Goal: Task Accomplishment & Management: Use online tool/utility

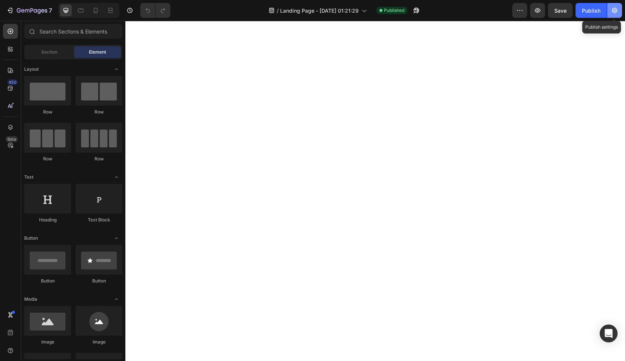
click at [615, 15] on button "button" at bounding box center [615, 10] width 15 height 15
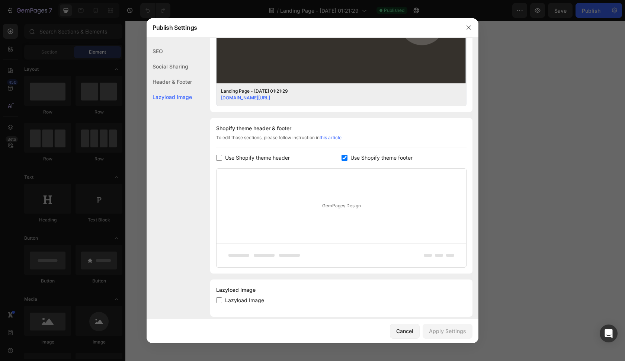
scroll to position [275, 0]
click at [352, 157] on span "Use Shopify theme footer" at bounding box center [382, 158] width 62 height 9
checkbox input "false"
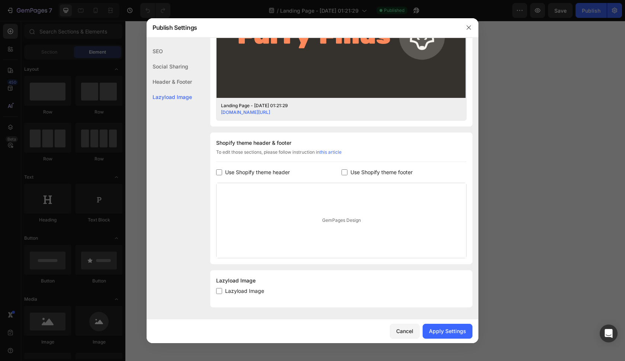
scroll to position [261, 0]
click at [433, 327] on div "Apply Settings" at bounding box center [447, 331] width 37 height 8
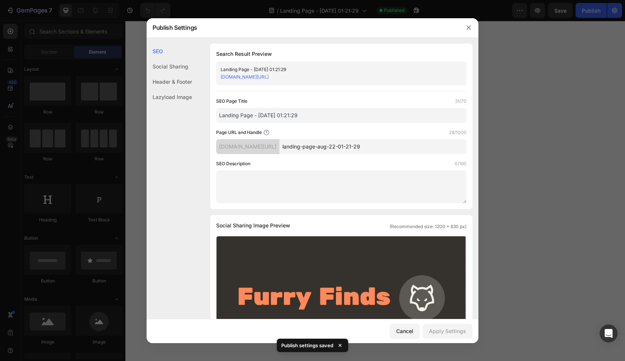
scroll to position [0, 0]
click at [346, 147] on input "landing-page-aug-22-01-21-29" at bounding box center [373, 146] width 187 height 15
click at [269, 75] on link "[DOMAIN_NAME][URL]" at bounding box center [245, 77] width 48 height 6
drag, startPoint x: 366, startPoint y: 77, endPoint x: 219, endPoint y: 77, distance: 146.3
click at [219, 77] on div "Landing Page - [DATE] 01:21:29 [DOMAIN_NAME][URL]" at bounding box center [341, 73] width 251 height 24
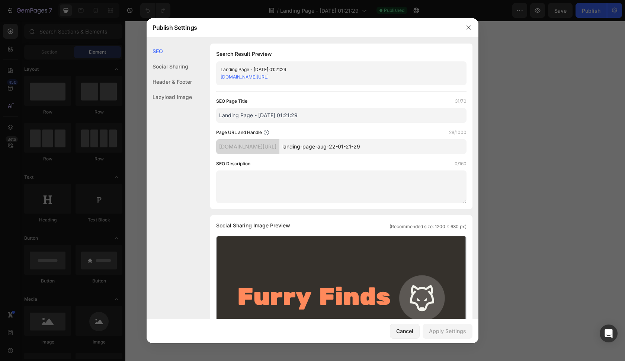
copy link "[DOMAIN_NAME][URL]"
click at [339, 1] on div at bounding box center [312, 180] width 625 height 361
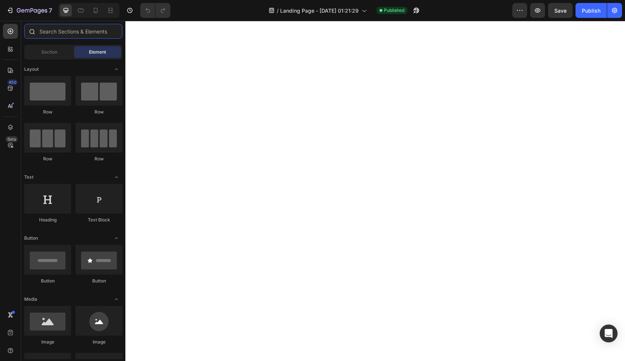
click at [76, 31] on input "text" at bounding box center [73, 31] width 98 height 15
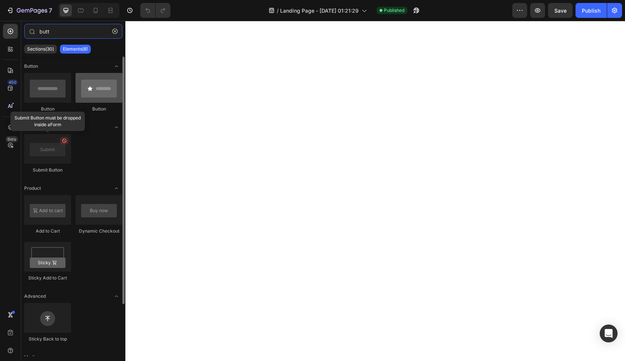
type input "butt"
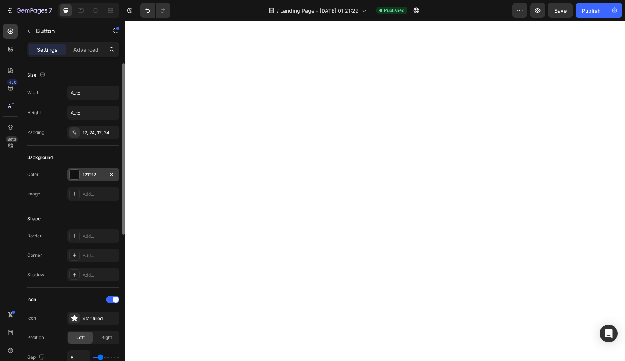
click at [92, 173] on div "121212" at bounding box center [94, 175] width 22 height 7
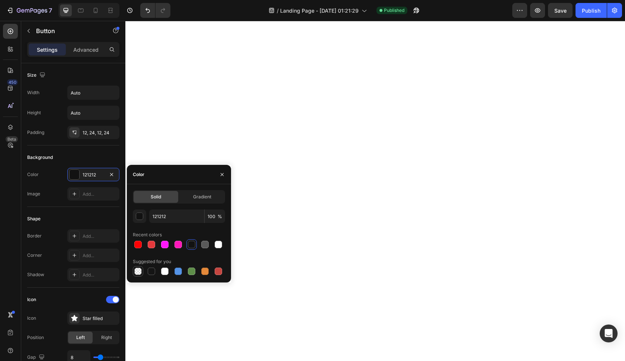
click at [141, 272] on div at bounding box center [137, 271] width 7 height 7
type input "000000"
type input "0"
click at [162, 270] on div at bounding box center [164, 271] width 7 height 7
type input "FFFFFF"
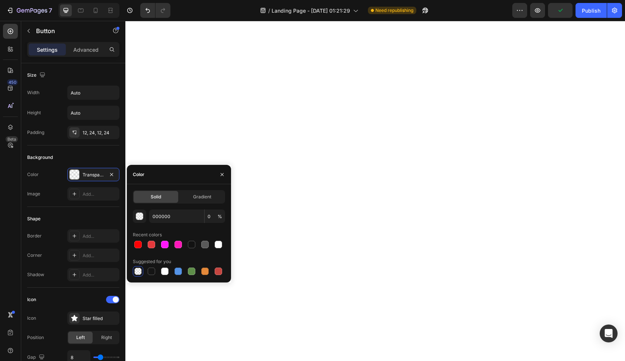
type input "100"
click at [148, 271] on div at bounding box center [151, 271] width 7 height 7
click at [205, 271] on div at bounding box center [204, 271] width 7 height 7
type input "E4893A"
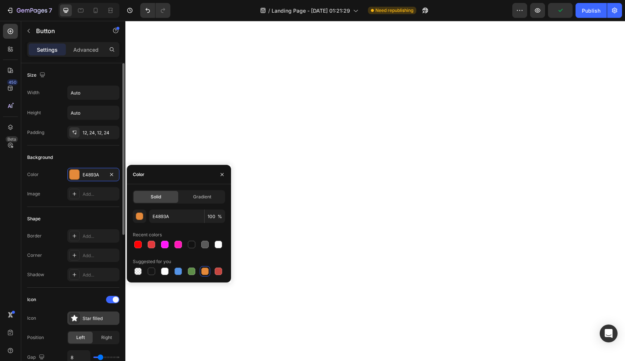
click at [93, 322] on div "Star filled" at bounding box center [100, 318] width 35 height 7
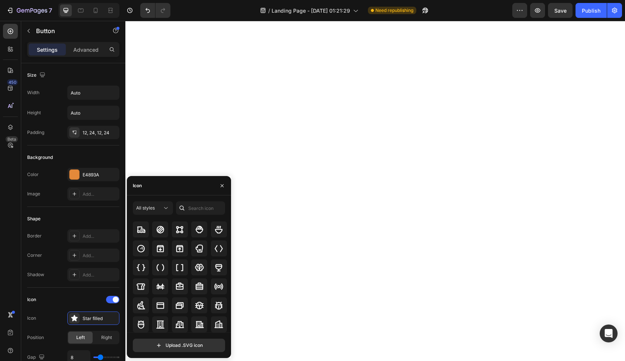
scroll to position [722, 0]
click at [208, 208] on input "text" at bounding box center [200, 207] width 49 height 13
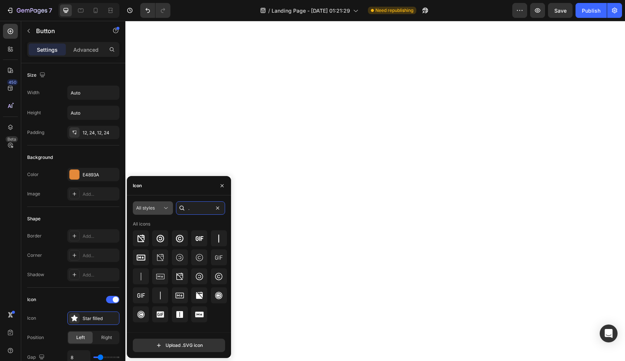
type input "."
click at [166, 208] on icon at bounding box center [165, 207] width 7 height 7
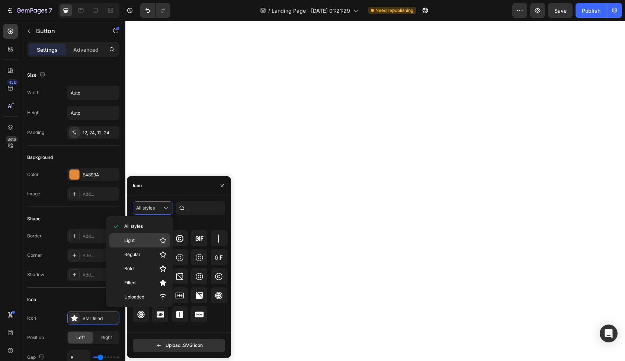
click at [165, 238] on icon at bounding box center [162, 240] width 7 height 7
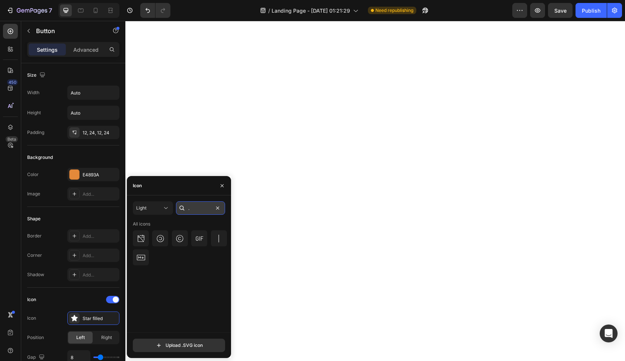
click at [210, 211] on input "." at bounding box center [200, 207] width 49 height 13
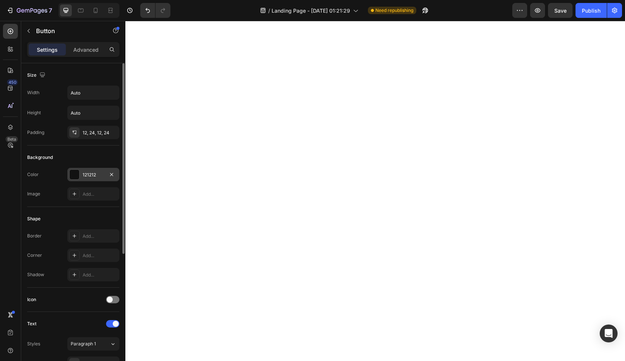
click at [101, 176] on div "121212" at bounding box center [94, 175] width 22 height 7
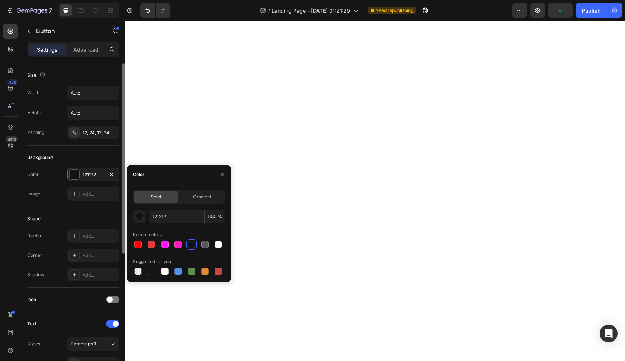
click at [100, 209] on div "Shape Border Add... Corner Add... Shadow Add..." at bounding box center [73, 247] width 92 height 81
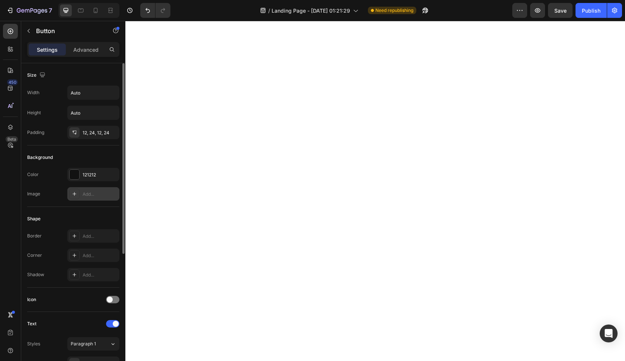
click at [103, 198] on div "Add..." at bounding box center [93, 193] width 52 height 13
click at [102, 176] on div "121212" at bounding box center [94, 175] width 22 height 7
click at [103, 216] on div "Shape" at bounding box center [73, 219] width 92 height 12
click at [76, 188] on div "[URL][DOMAIN_NAME]" at bounding box center [93, 193] width 52 height 13
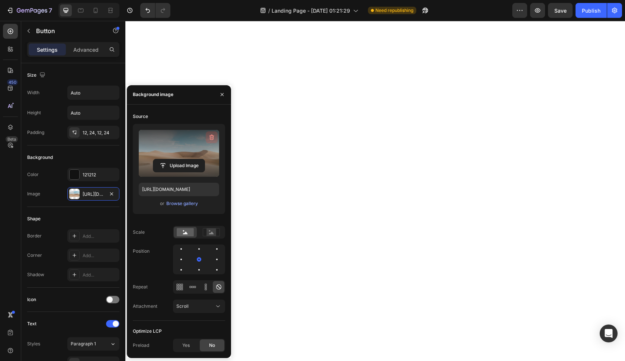
click at [211, 139] on icon "button" at bounding box center [211, 137] width 7 height 7
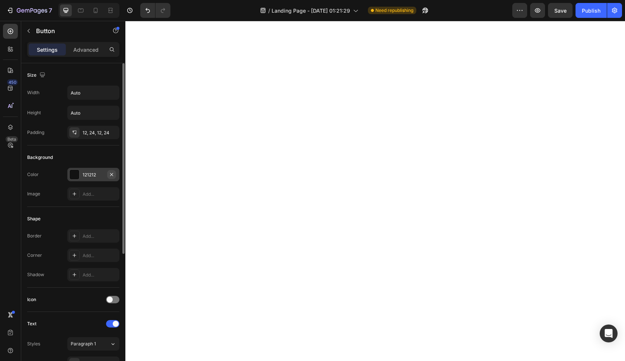
click at [115, 176] on button "button" at bounding box center [111, 174] width 9 height 9
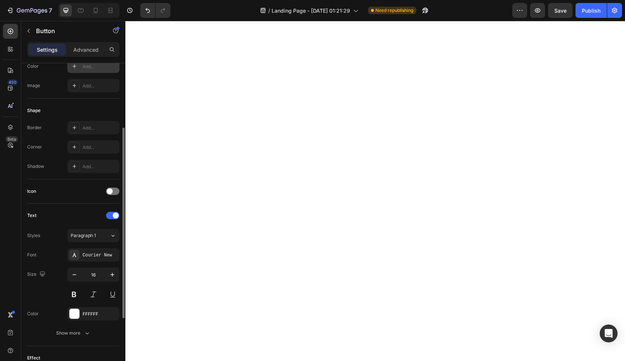
scroll to position [128, 0]
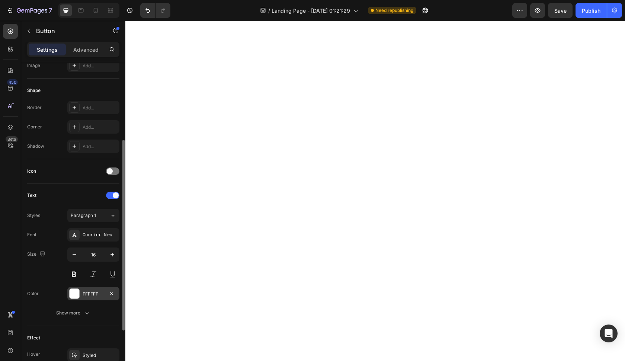
click at [73, 298] on div at bounding box center [75, 294] width 10 height 10
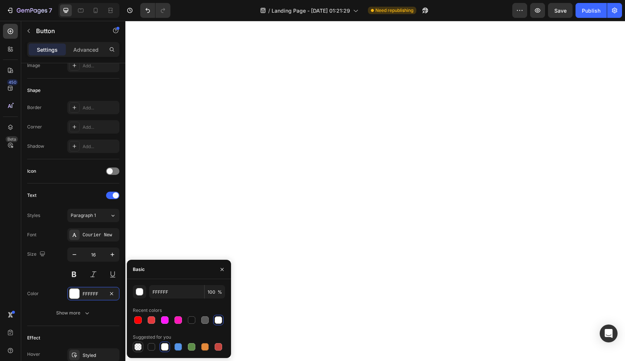
click at [143, 347] on div at bounding box center [138, 347] width 10 height 10
type input "000000"
type input "0"
click at [149, 347] on div at bounding box center [151, 346] width 7 height 7
type input "151515"
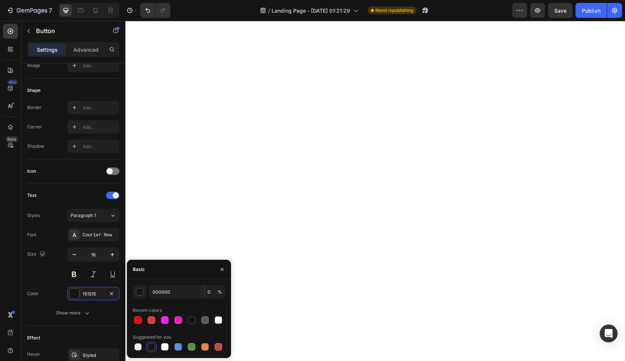
type input "100"
click at [224, 272] on icon "button" at bounding box center [222, 270] width 6 height 6
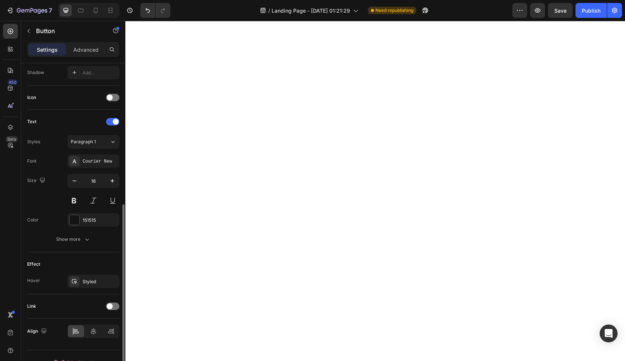
scroll to position [215, 0]
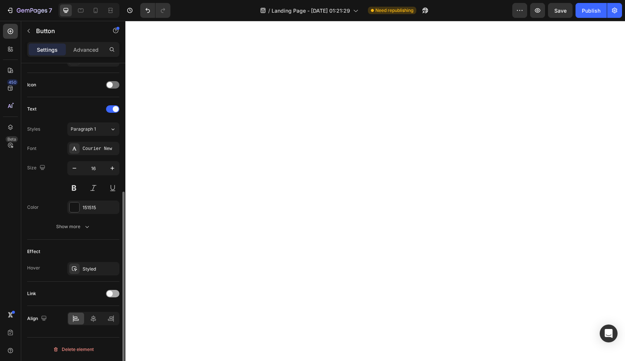
click at [112, 291] on span at bounding box center [110, 294] width 6 height 6
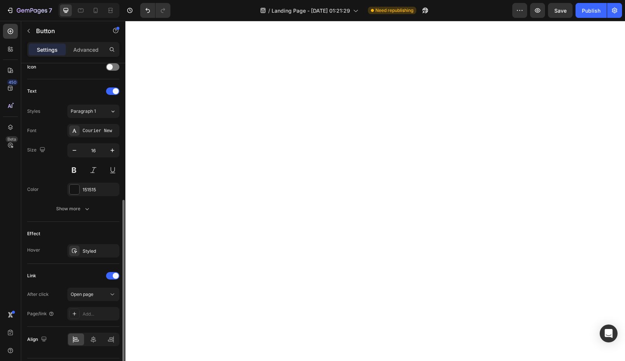
scroll to position [240, 0]
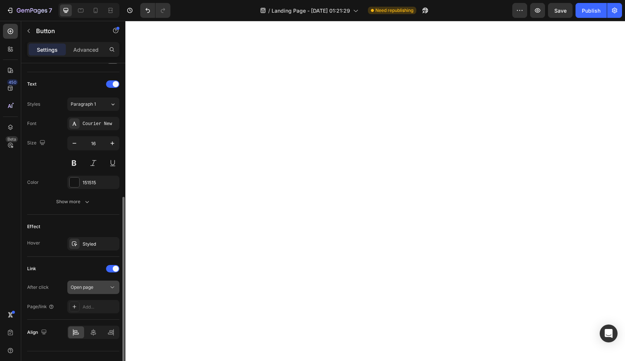
click at [105, 292] on button "Open page" at bounding box center [93, 287] width 52 height 13
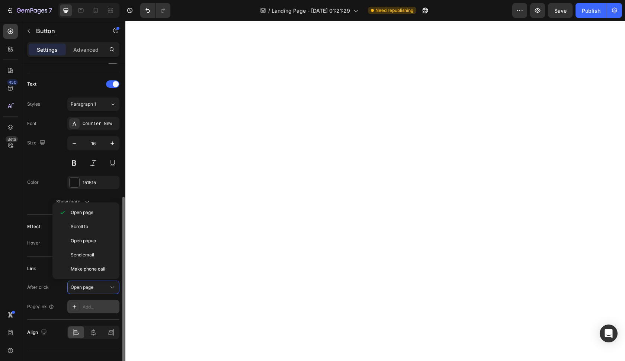
click at [101, 310] on div "Add..." at bounding box center [93, 306] width 52 height 13
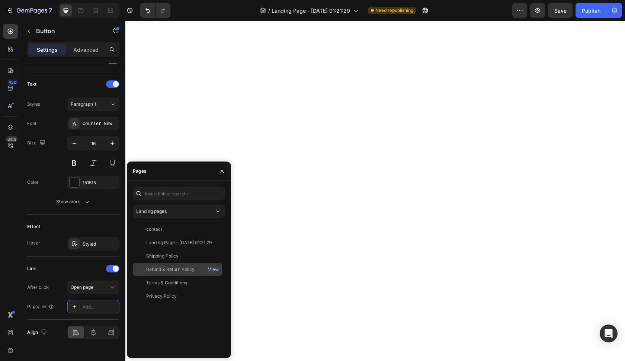
click at [212, 271] on div "View" at bounding box center [213, 269] width 11 height 7
click at [179, 271] on div "Refund & Return Policy" at bounding box center [170, 269] width 48 height 7
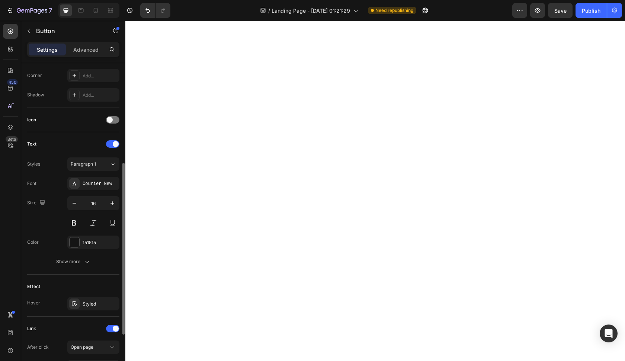
scroll to position [182, 0]
click at [102, 296] on div "Styled" at bounding box center [93, 301] width 52 height 13
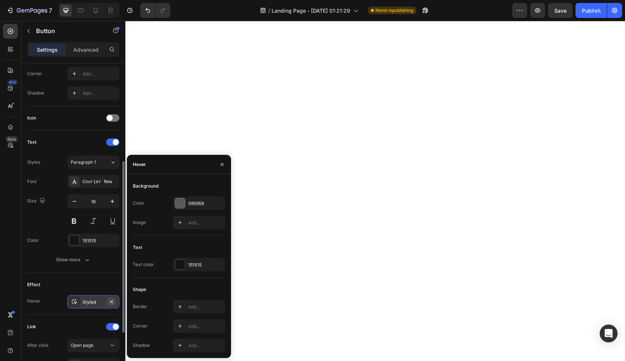
click at [115, 301] on button "button" at bounding box center [111, 301] width 9 height 9
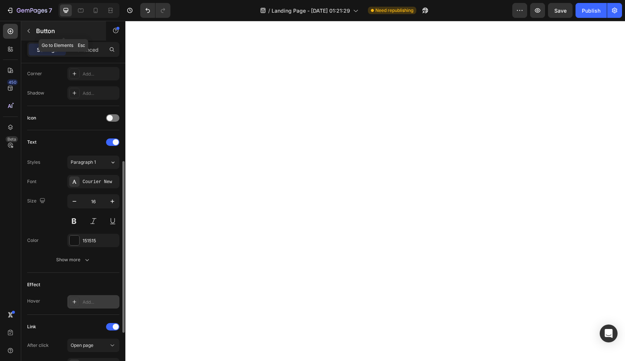
click at [44, 30] on p "Button" at bounding box center [67, 30] width 63 height 9
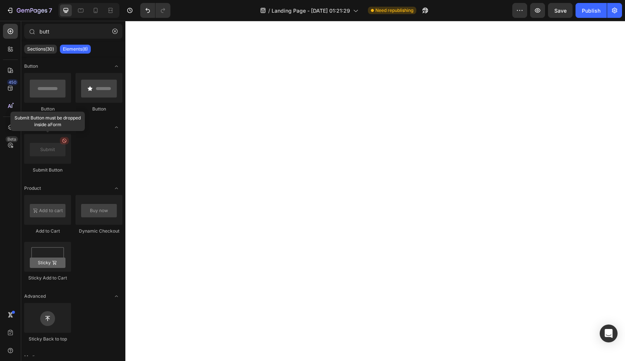
click at [380, 2] on div "7 / Landing Page - [DATE] 01:21:29 Need republishing Preview Save Publish" at bounding box center [312, 10] width 625 height 21
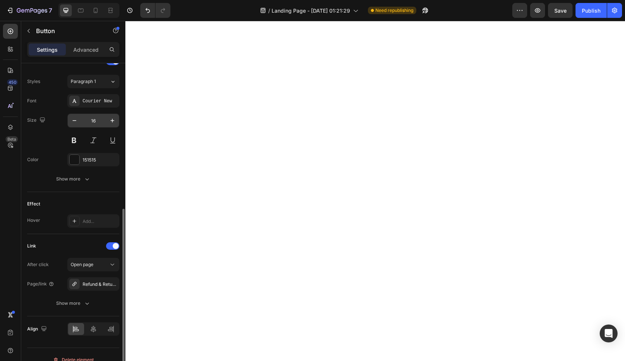
scroll to position [265, 0]
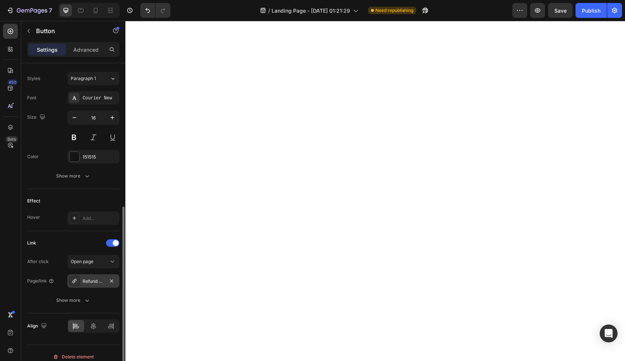
click at [105, 287] on div "Refund & Return Policy" at bounding box center [93, 280] width 52 height 13
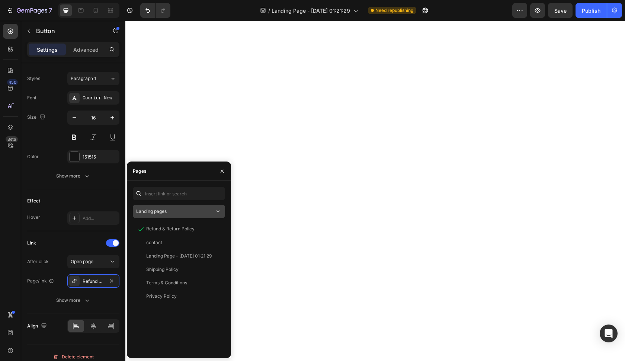
click at [210, 214] on div "Landing pages" at bounding box center [175, 211] width 78 height 7
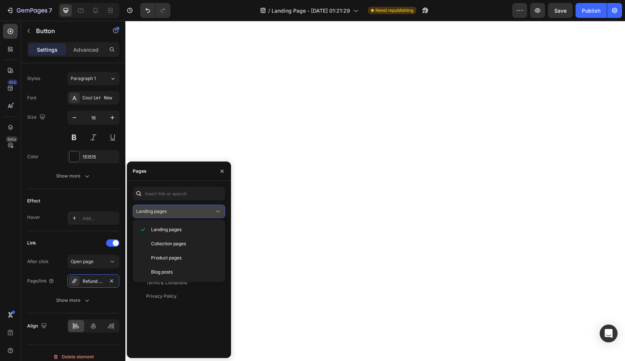
click at [210, 214] on div "Landing pages" at bounding box center [175, 211] width 78 height 7
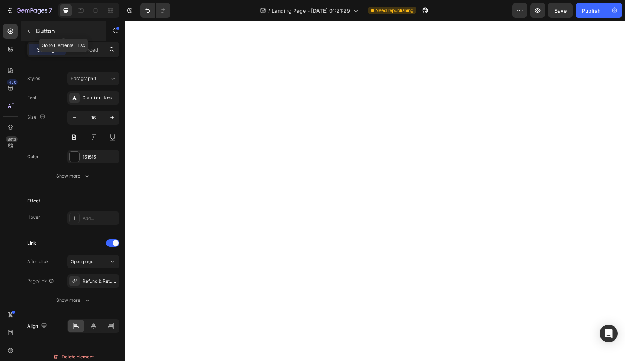
click at [29, 28] on icon "button" at bounding box center [29, 31] width 6 height 6
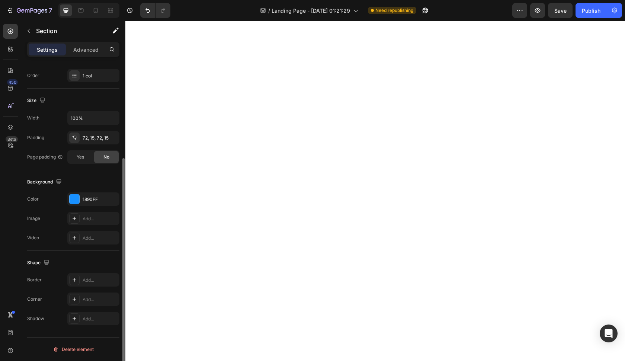
scroll to position [0, 0]
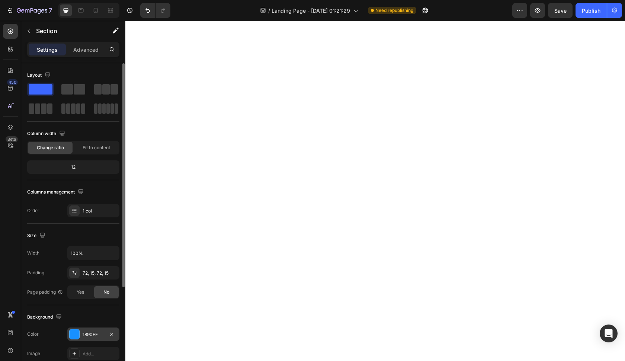
click at [77, 331] on div at bounding box center [75, 334] width 10 height 10
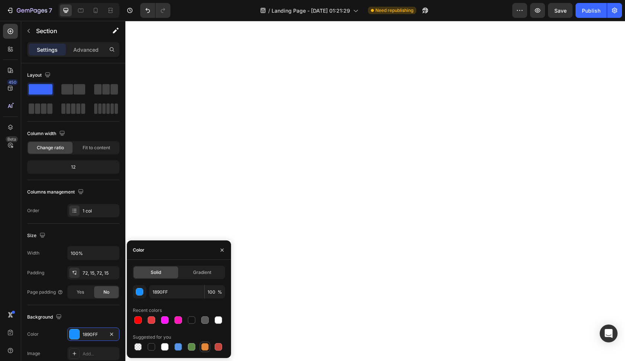
click at [205, 345] on div at bounding box center [204, 346] width 7 height 7
type input "E4893A"
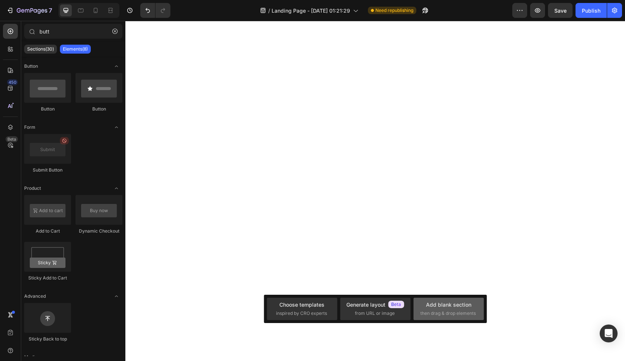
click at [437, 302] on div "Add blank section" at bounding box center [448, 305] width 45 height 8
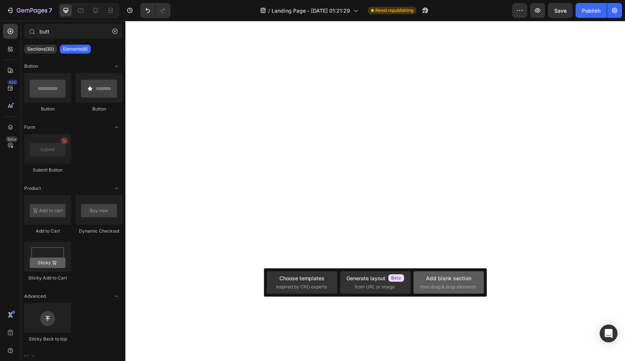
click at [432, 289] on span "then drag & drop elements" at bounding box center [448, 287] width 55 height 7
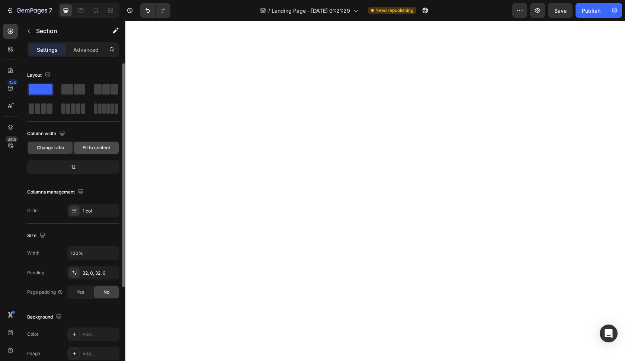
click at [95, 146] on span "Fit to content" at bounding box center [97, 147] width 28 height 7
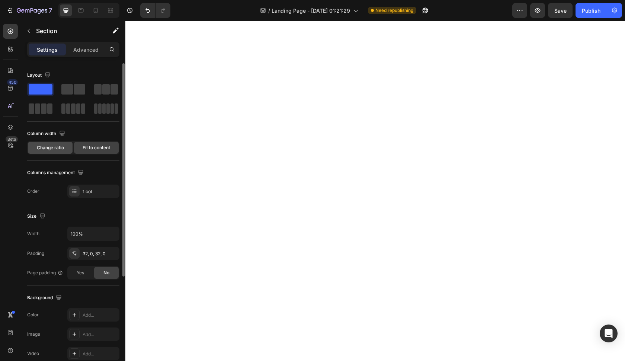
click at [55, 149] on span "Change ratio" at bounding box center [50, 147] width 27 height 7
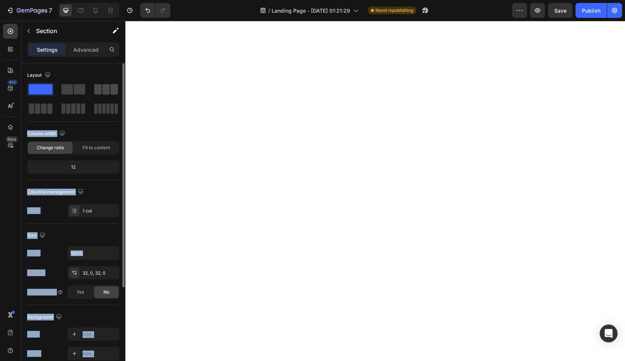
click at [110, 91] on div at bounding box center [106, 89] width 24 height 10
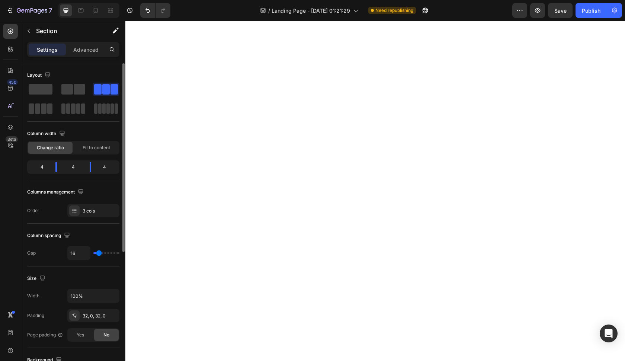
type input "1"
type input "3"
type input "5"
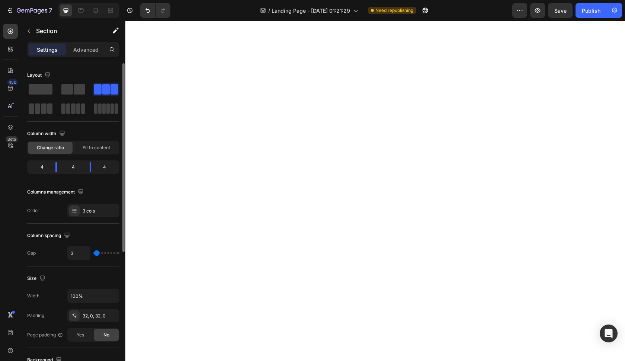
type input "5"
type input "7"
type input "9"
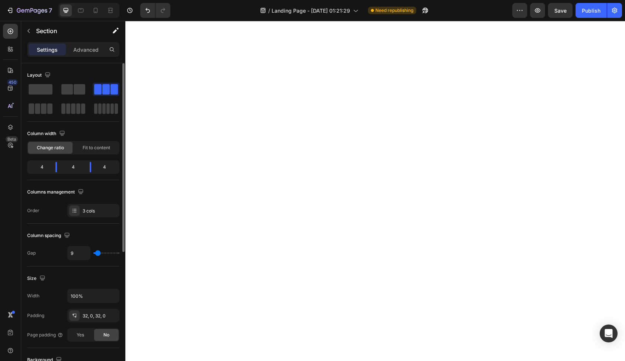
type input "12"
type input "14"
type input "16"
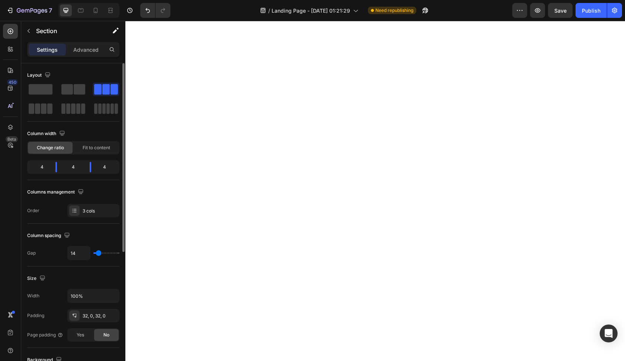
type input "16"
type input "18"
type input "20"
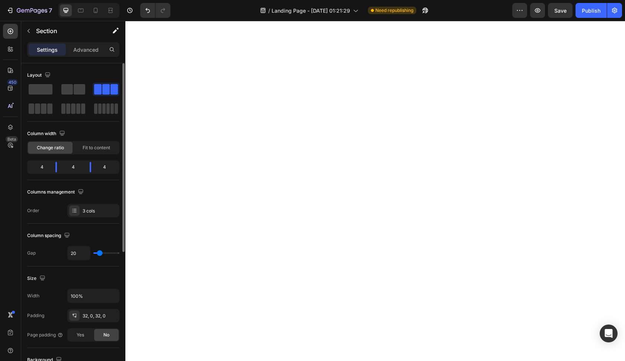
type input "24"
type input "26"
type input "28"
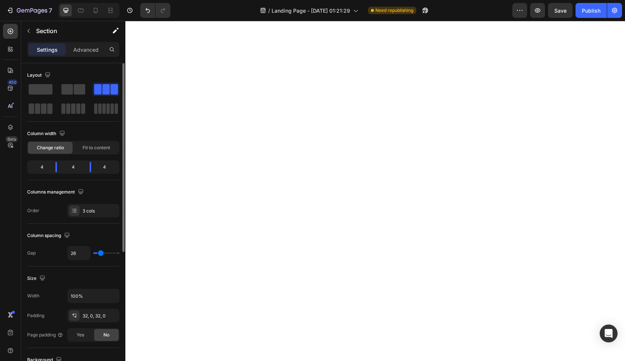
type input "28"
type input "31"
type input "35"
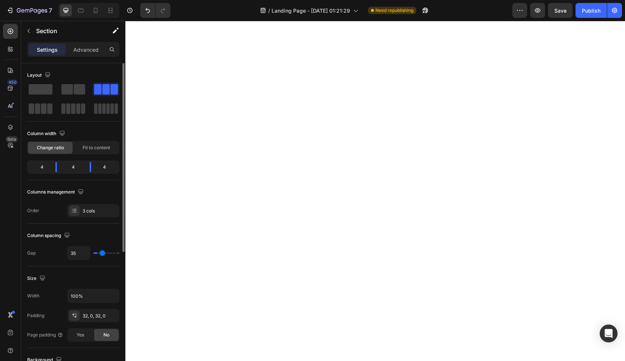
type input "37"
type input "39"
type input "41"
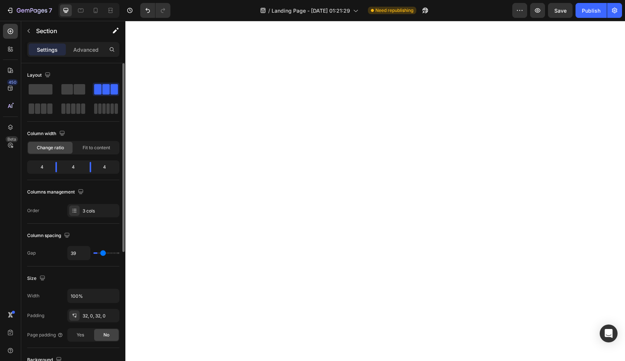
type input "41"
type input "43"
type input "45"
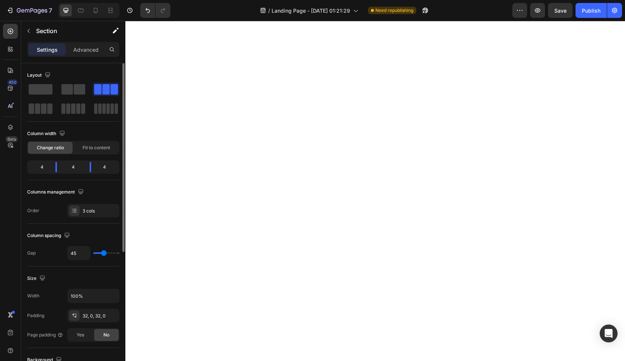
type input "47"
type input "49"
type input "52"
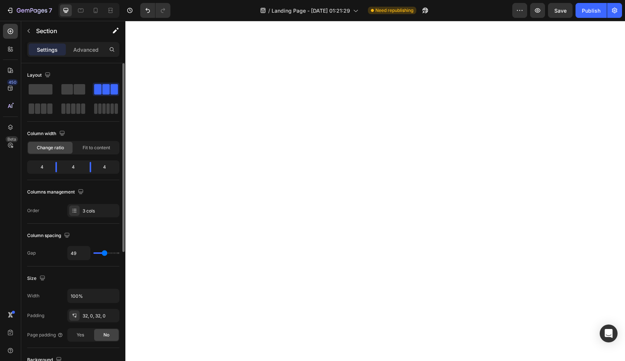
type input "52"
type input "54"
type input "52"
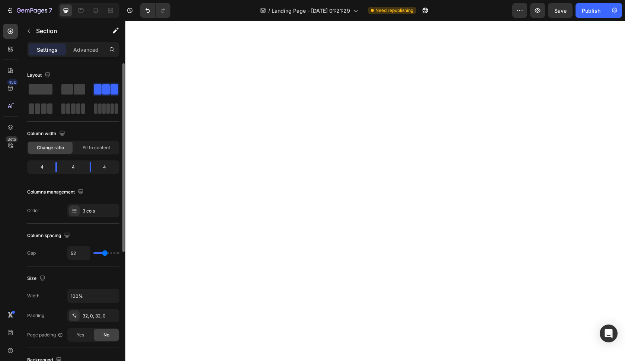
type input "47"
type input "45"
type input "43"
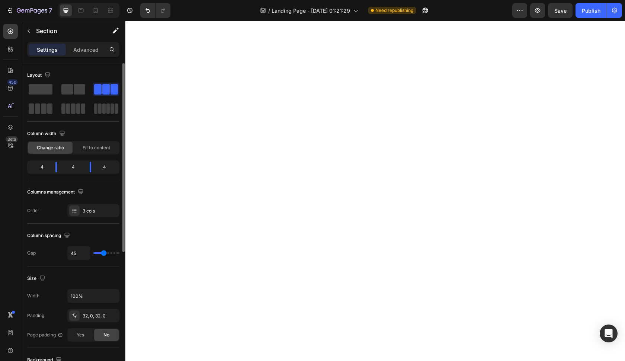
type input "43"
type input "41"
type input "39"
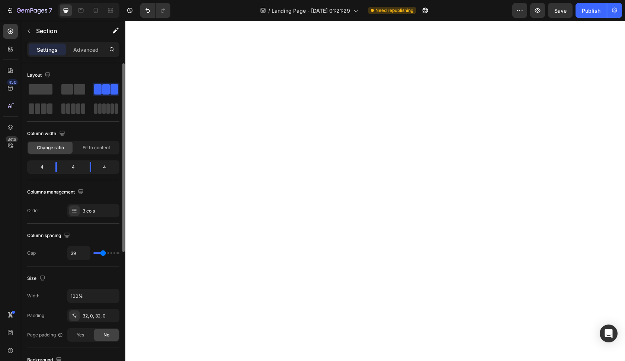
type input "37"
type input "35"
drag, startPoint x: 95, startPoint y: 254, endPoint x: 101, endPoint y: 255, distance: 6.1
type input "35"
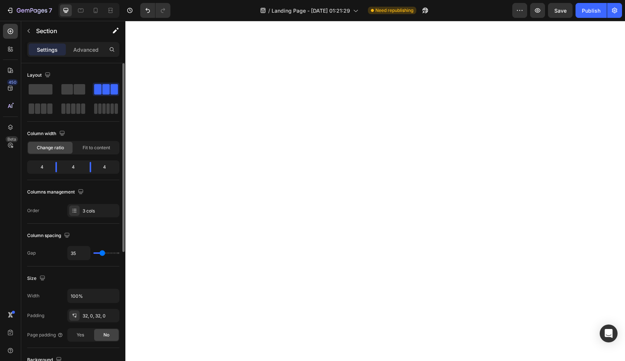
click at [101, 254] on input "range" at bounding box center [106, 252] width 26 height 1
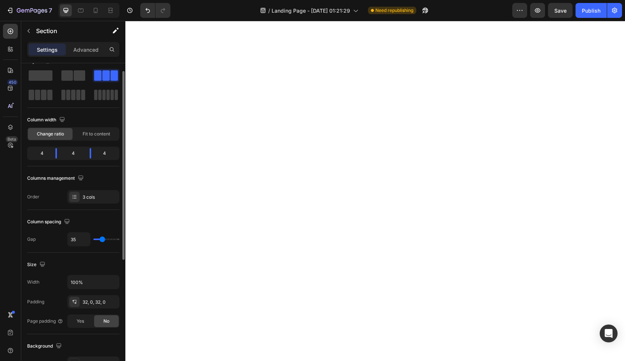
scroll to position [15, 0]
click at [89, 131] on span "Fit to content" at bounding box center [97, 133] width 28 height 7
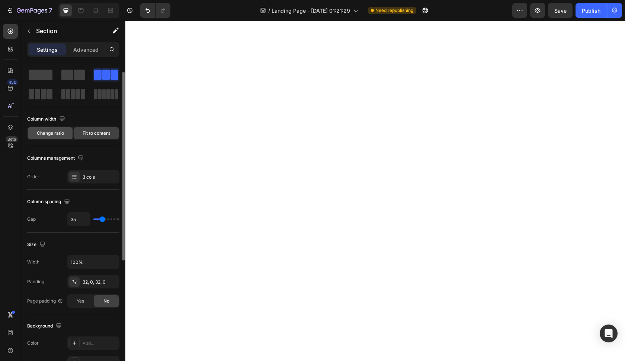
click at [63, 134] on span "Change ratio" at bounding box center [50, 133] width 27 height 7
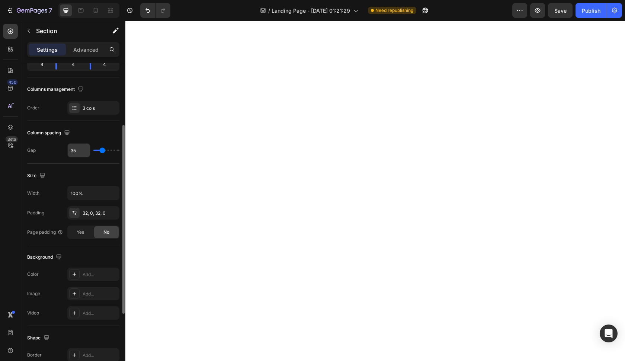
scroll to position [105, 0]
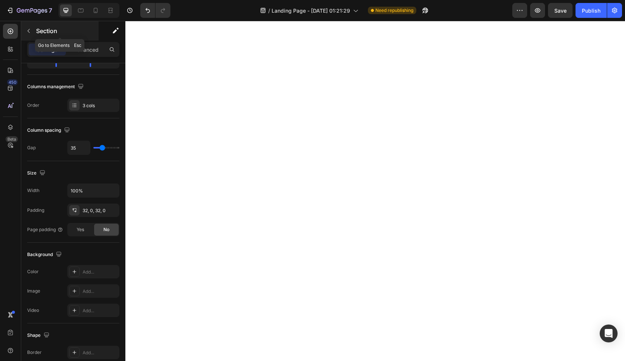
click at [36, 28] on div "Section" at bounding box center [59, 30] width 77 height 19
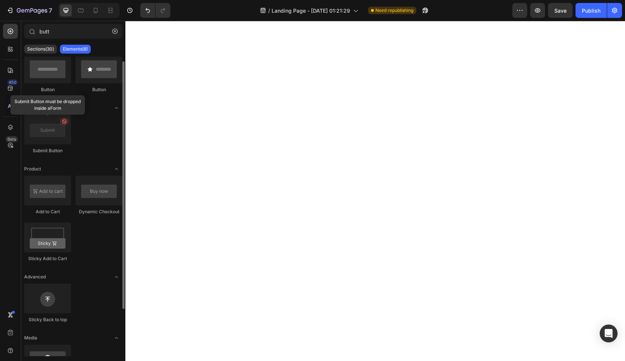
scroll to position [0, 0]
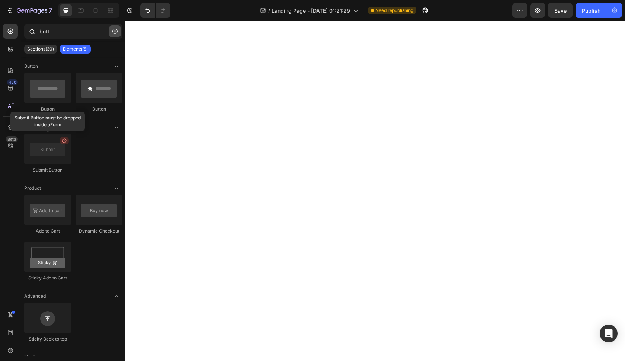
click at [118, 33] on button "button" at bounding box center [115, 31] width 12 height 12
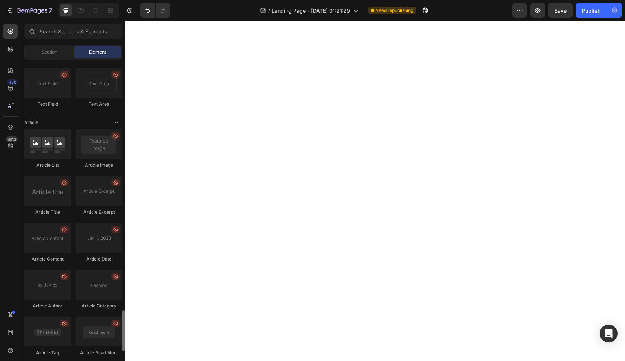
scroll to position [1845, 0]
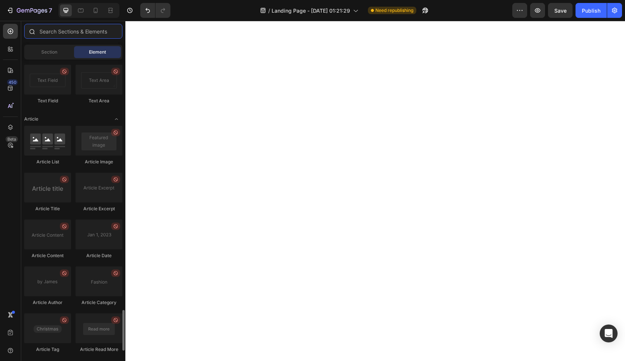
click at [87, 34] on input "text" at bounding box center [73, 31] width 98 height 15
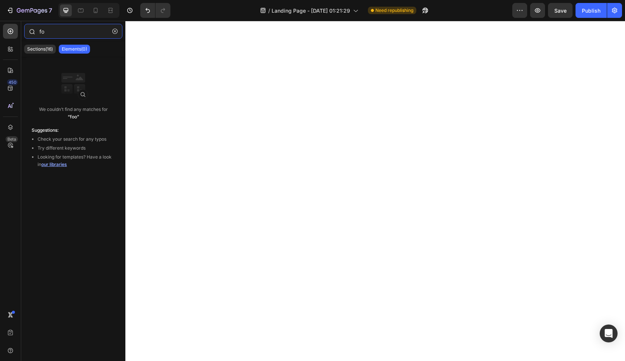
type input "f"
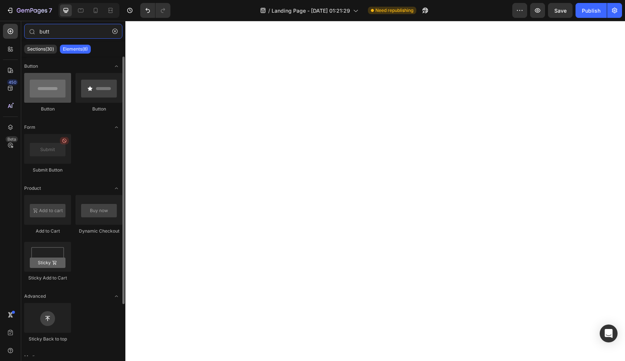
type input "butt"
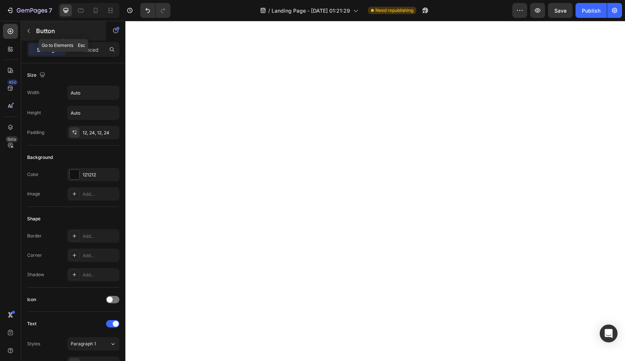
click at [41, 26] on p "Button" at bounding box center [67, 30] width 63 height 9
click at [38, 29] on p "Button" at bounding box center [67, 30] width 63 height 9
click at [48, 35] on div "Button" at bounding box center [63, 30] width 85 height 19
click at [33, 35] on button "button" at bounding box center [29, 31] width 12 height 12
click at [51, 35] on p "Button" at bounding box center [67, 30] width 63 height 9
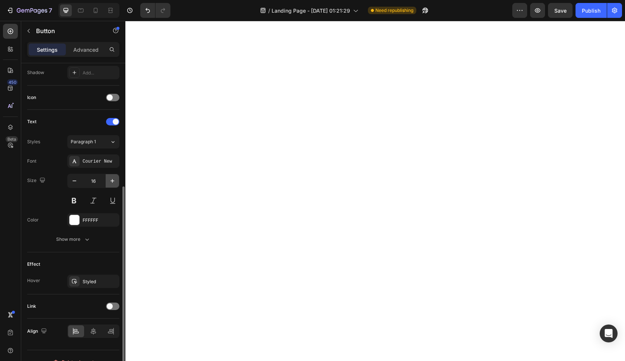
scroll to position [215, 0]
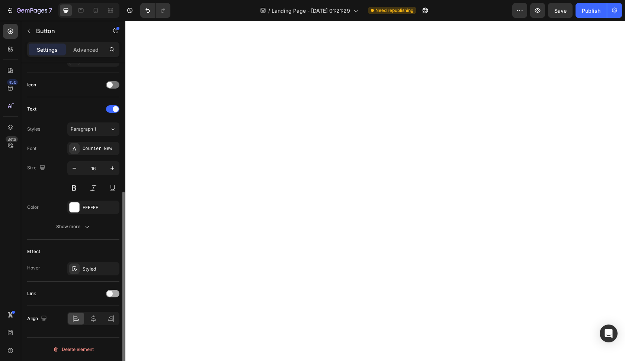
click at [114, 296] on div at bounding box center [112, 293] width 13 height 7
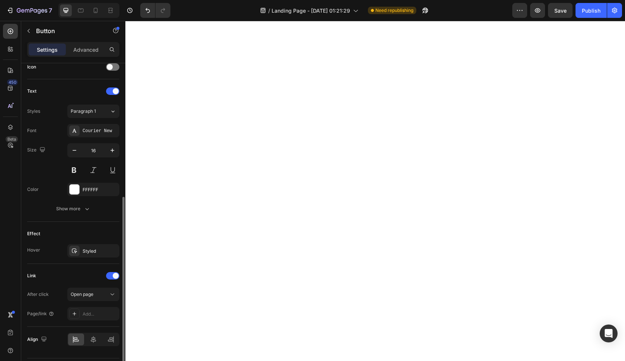
scroll to position [237, 0]
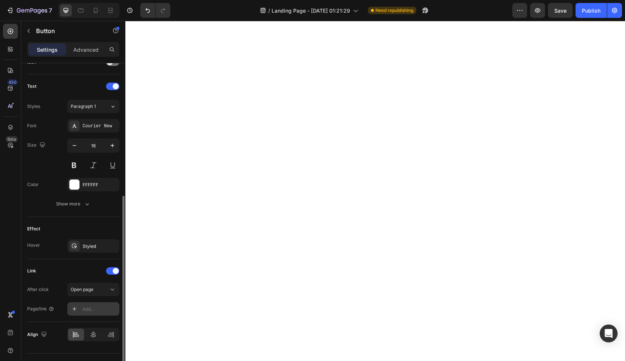
click at [108, 306] on div "Add..." at bounding box center [100, 309] width 35 height 7
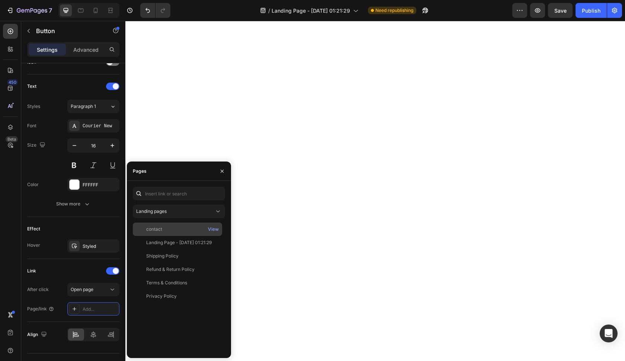
click at [162, 230] on div "contact" at bounding box center [154, 229] width 16 height 7
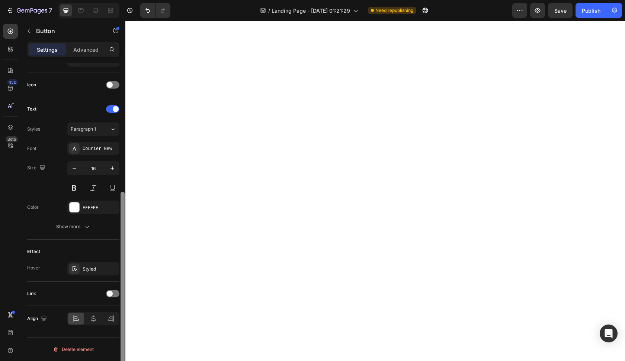
scroll to position [215, 0]
click at [113, 293] on div at bounding box center [112, 293] width 13 height 7
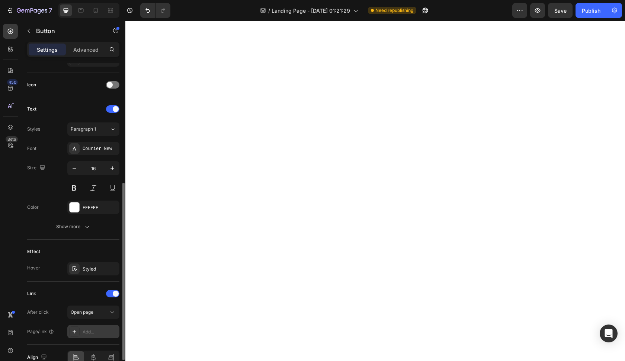
click at [99, 332] on div "Add..." at bounding box center [100, 332] width 35 height 7
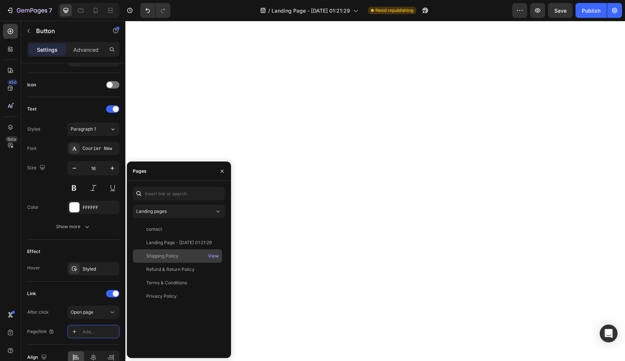
click at [158, 254] on div "Shipping Policy" at bounding box center [162, 256] width 32 height 7
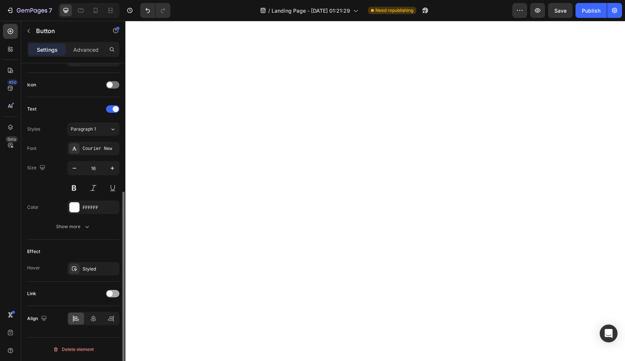
click at [111, 292] on span at bounding box center [110, 294] width 6 height 6
click at [106, 332] on div "Add..." at bounding box center [100, 332] width 35 height 7
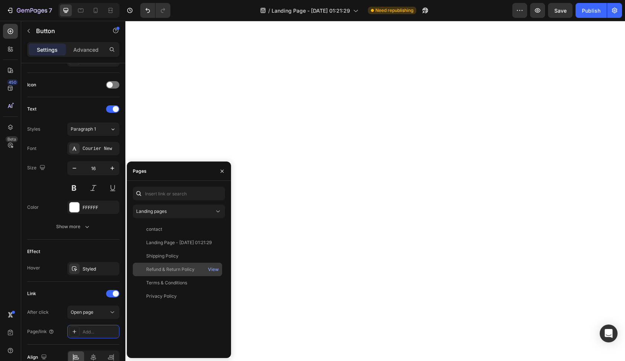
click at [161, 268] on div "Refund & Return Policy" at bounding box center [170, 269] width 48 height 7
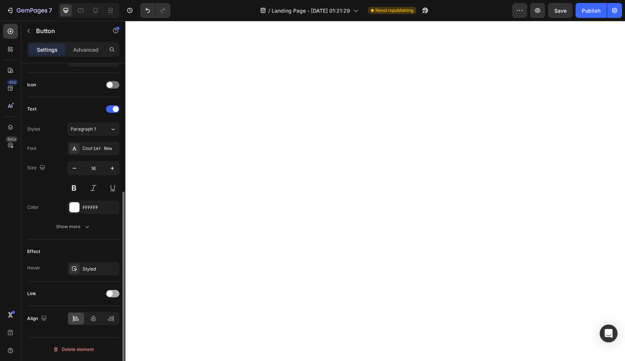
click at [109, 296] on span at bounding box center [110, 294] width 6 height 6
click at [108, 317] on button "Open page" at bounding box center [93, 312] width 52 height 13
click at [105, 329] on div "Add..." at bounding box center [100, 332] width 35 height 7
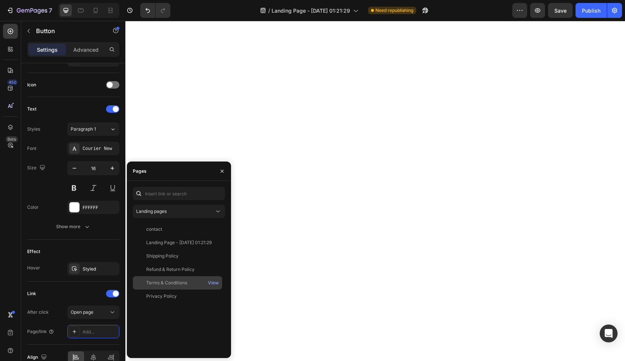
click at [147, 285] on div "Terms & Conditions" at bounding box center [166, 283] width 41 height 7
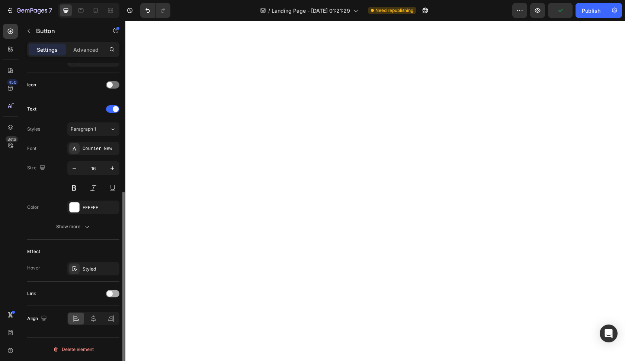
click at [115, 293] on div at bounding box center [112, 293] width 13 height 7
click at [112, 317] on button "Open page" at bounding box center [93, 312] width 52 height 13
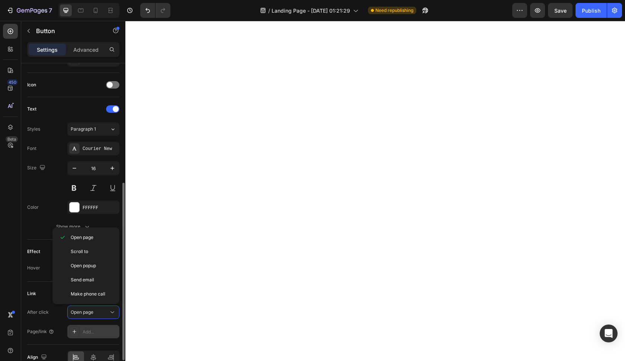
click at [109, 331] on div "Add..." at bounding box center [100, 332] width 35 height 7
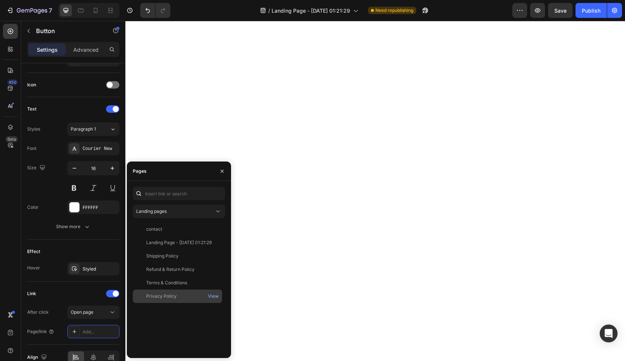
click at [162, 296] on div "Privacy Policy" at bounding box center [161, 296] width 31 height 7
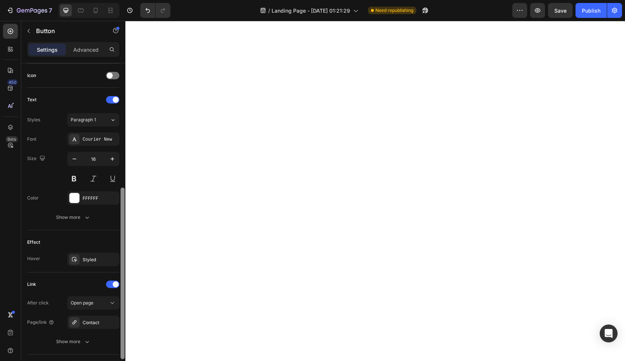
scroll to position [224, 0]
click at [77, 198] on div at bounding box center [75, 199] width 10 height 10
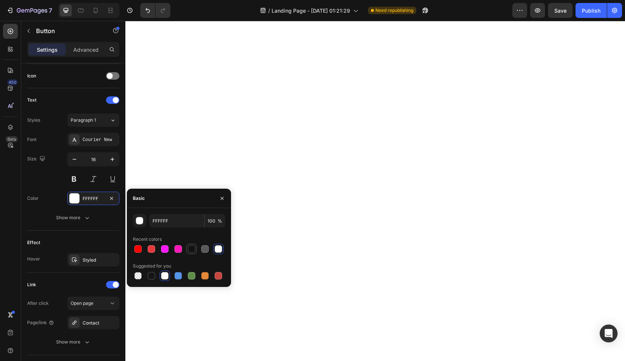
click at [190, 250] on div at bounding box center [191, 248] width 7 height 7
type input "121212"
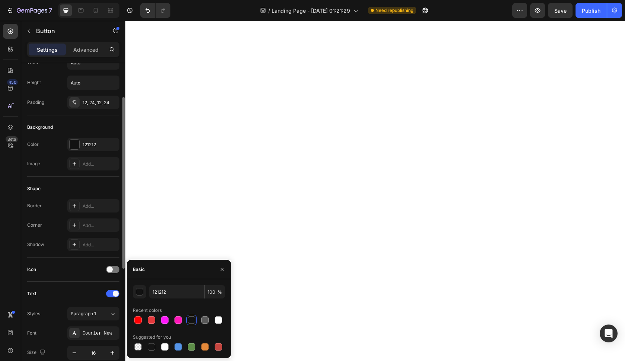
scroll to position [31, 0]
click at [74, 140] on div at bounding box center [75, 144] width 10 height 10
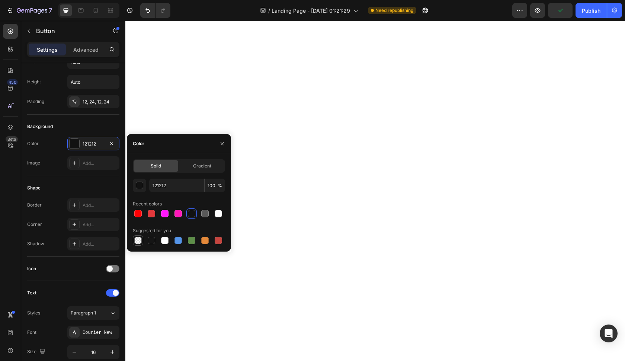
click at [139, 237] on div at bounding box center [137, 240] width 7 height 7
type input "000000"
type input "0"
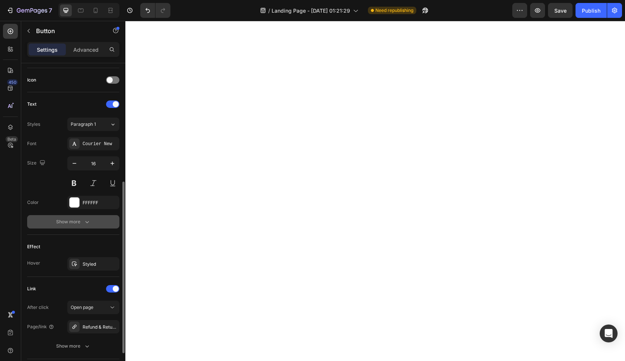
scroll to position [219, 0]
click at [96, 260] on div "Styled" at bounding box center [93, 264] width 52 height 13
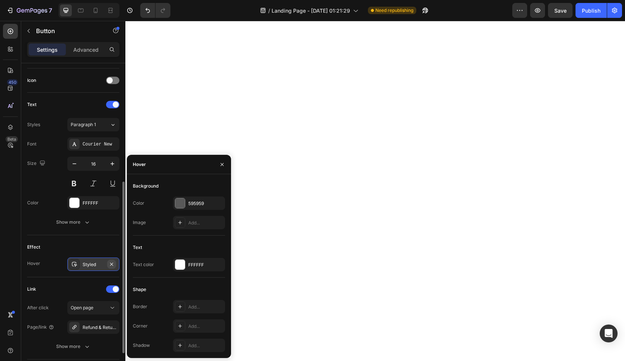
click at [109, 264] on icon "button" at bounding box center [112, 264] width 6 height 6
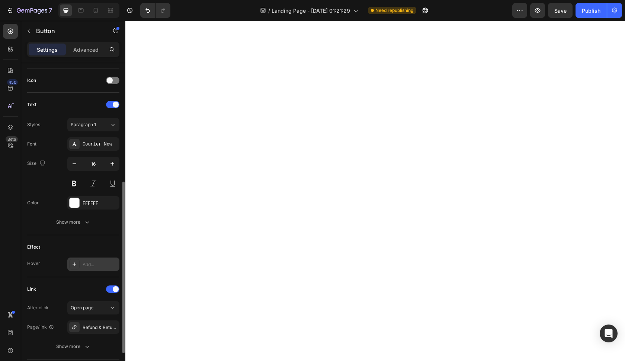
click at [104, 244] on div "Effect" at bounding box center [73, 247] width 92 height 12
click at [111, 268] on div "Add..." at bounding box center [93, 264] width 52 height 13
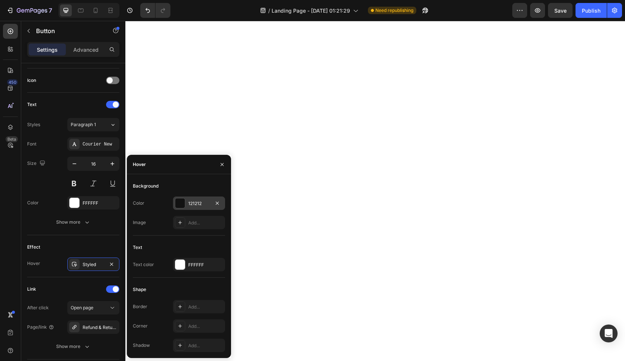
click at [180, 202] on div at bounding box center [180, 203] width 10 height 10
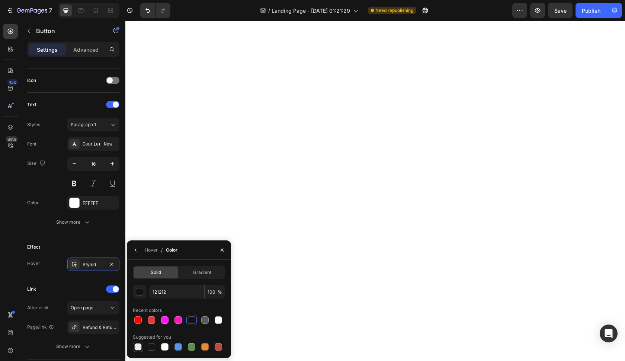
click at [136, 347] on div at bounding box center [137, 346] width 7 height 7
type input "000000"
type input "0"
click at [113, 266] on icon "button" at bounding box center [112, 264] width 6 height 6
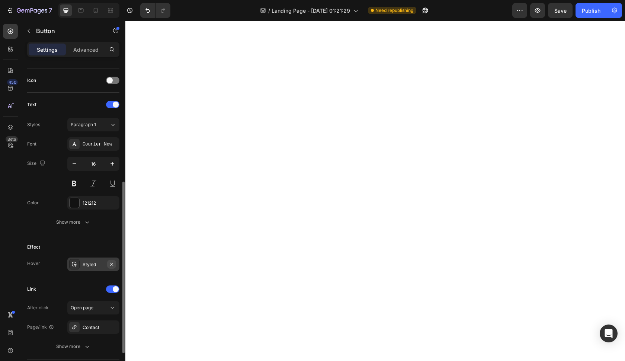
click at [113, 267] on icon "button" at bounding box center [112, 264] width 6 height 6
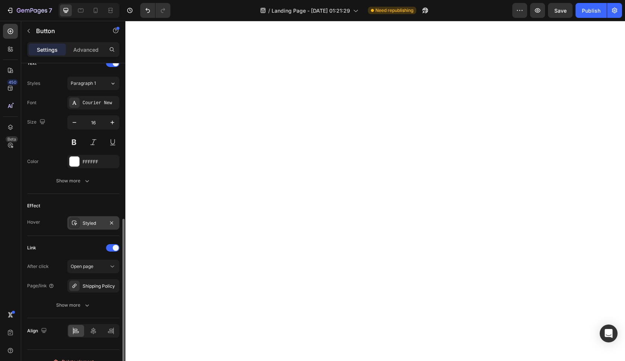
scroll to position [260, 0]
click at [91, 157] on div "FFFFFF" at bounding box center [93, 161] width 52 height 13
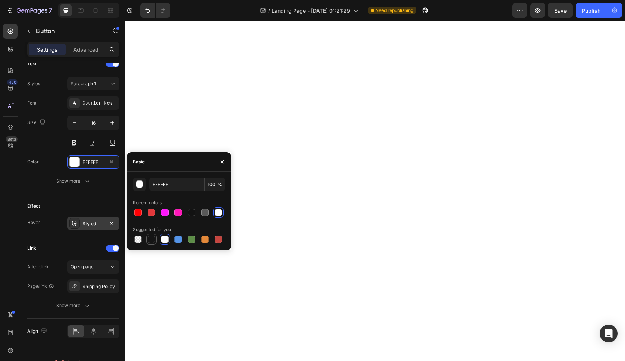
click at [152, 238] on div at bounding box center [151, 239] width 7 height 7
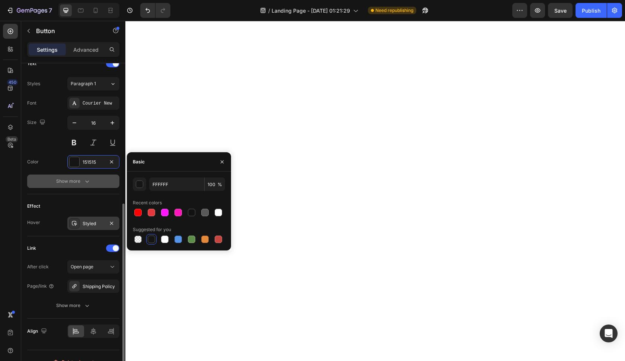
type input "151515"
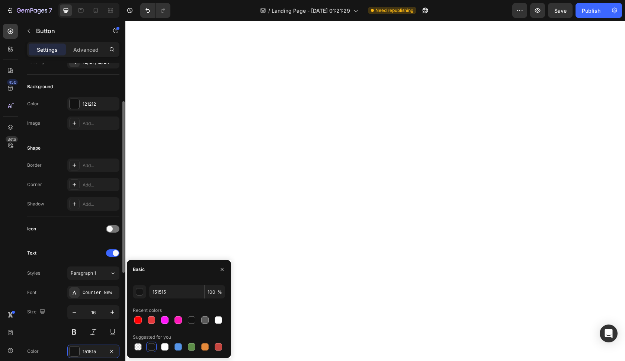
scroll to position [63, 0]
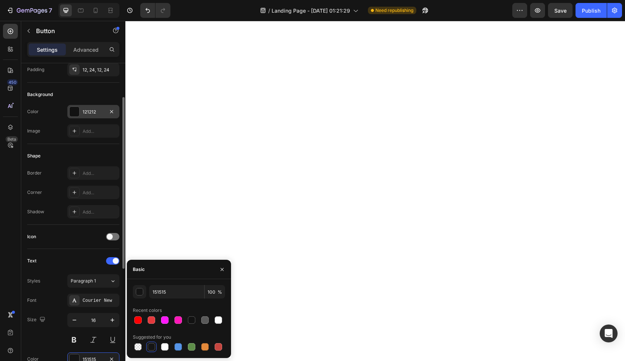
click at [77, 114] on div at bounding box center [75, 112] width 10 height 10
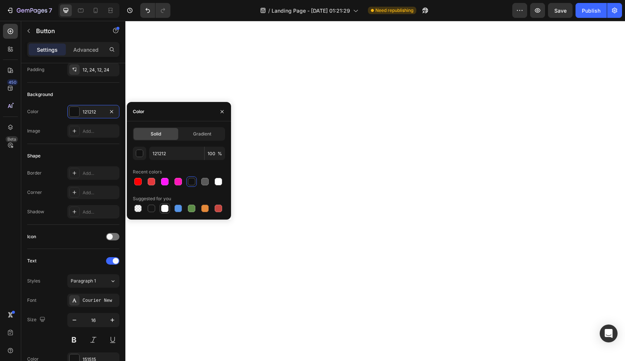
click at [169, 208] on div at bounding box center [164, 208] width 9 height 9
type input "FFFFFF"
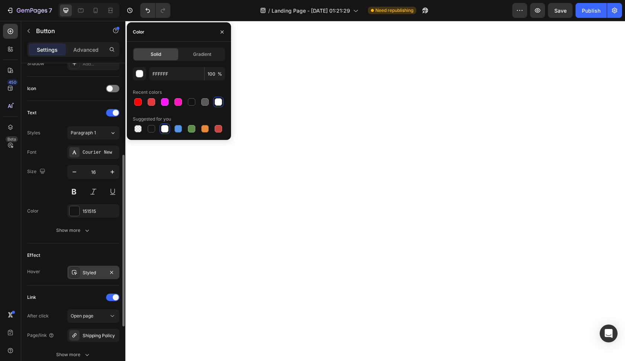
scroll to position [216, 0]
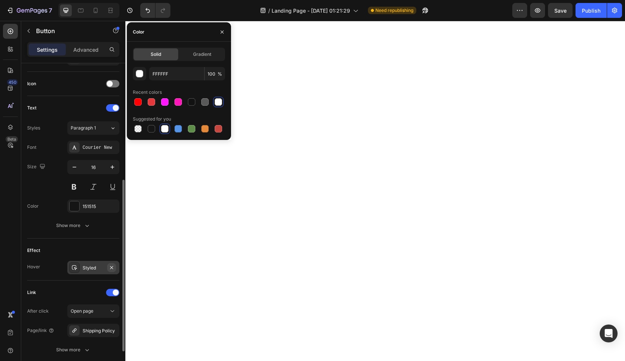
click at [113, 270] on icon "button" at bounding box center [112, 268] width 6 height 6
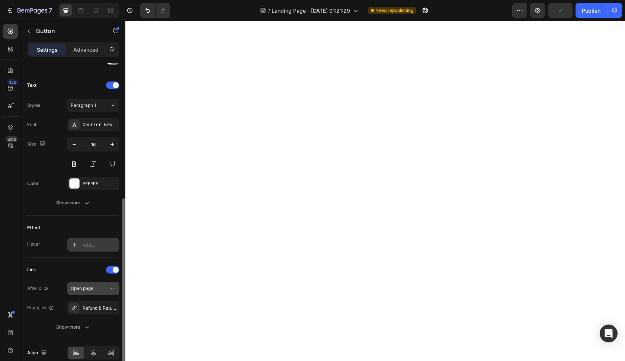
scroll to position [217, 0]
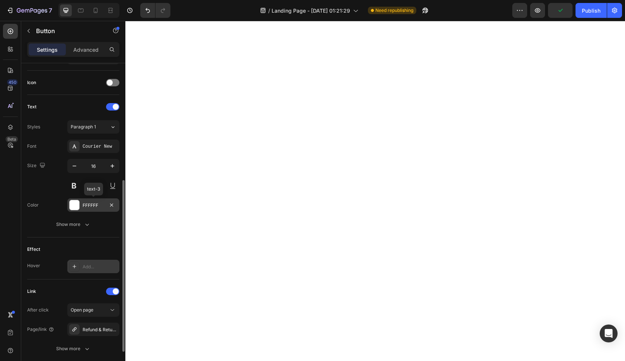
click at [78, 202] on div at bounding box center [75, 205] width 10 height 10
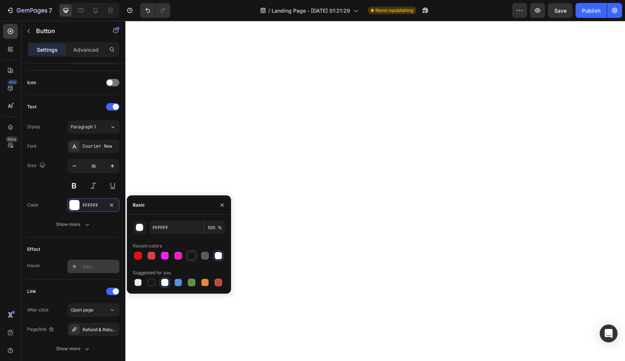
click at [189, 255] on div at bounding box center [191, 255] width 7 height 7
type input "121212"
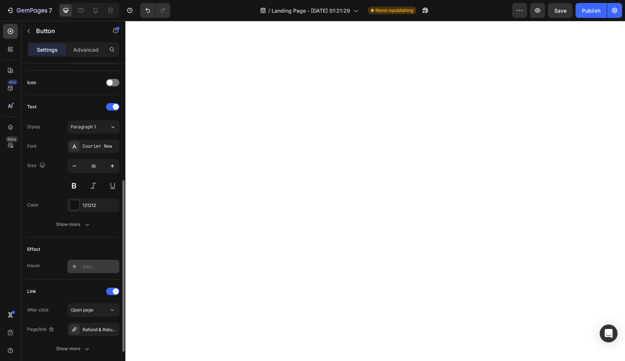
click at [88, 245] on div "Effect" at bounding box center [73, 249] width 92 height 12
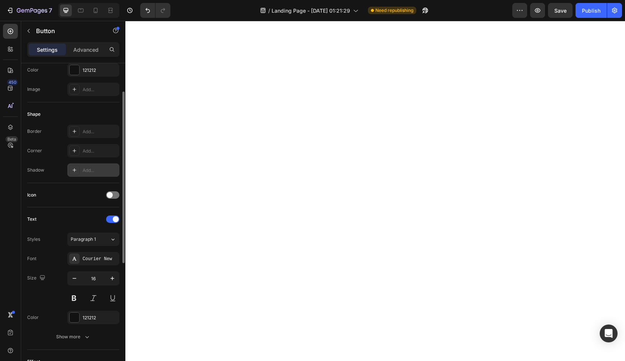
scroll to position [76, 0]
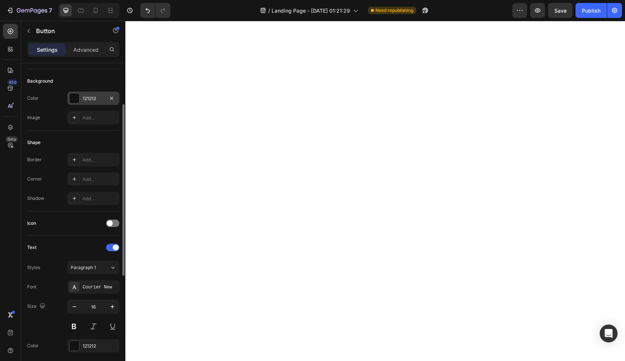
click at [81, 101] on div "121212" at bounding box center [93, 98] width 52 height 13
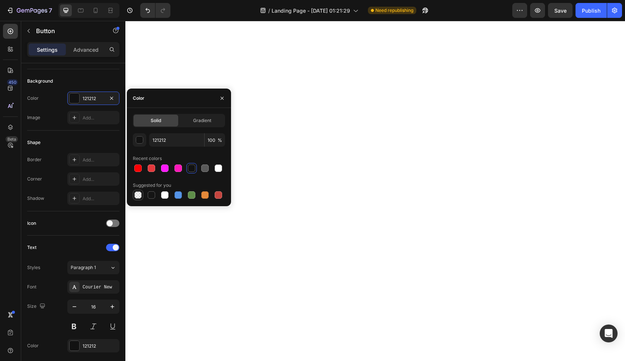
click at [141, 195] on div at bounding box center [137, 194] width 7 height 7
type input "000000"
type input "0"
click at [113, 229] on div "Icon" at bounding box center [73, 223] width 92 height 12
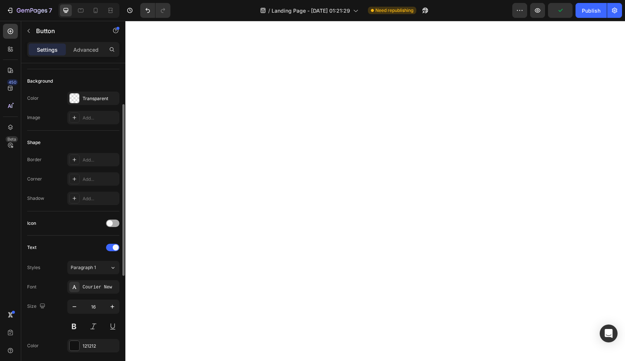
click at [114, 221] on div at bounding box center [112, 223] width 13 height 7
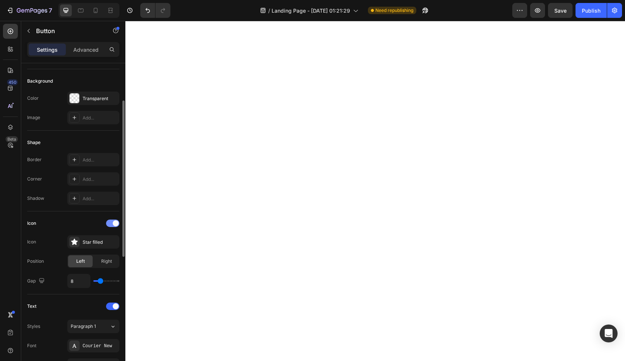
click at [114, 221] on span at bounding box center [116, 223] width 6 height 6
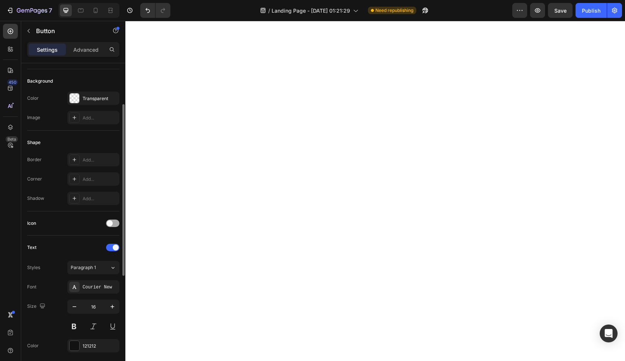
click at [115, 221] on div at bounding box center [112, 223] width 13 height 7
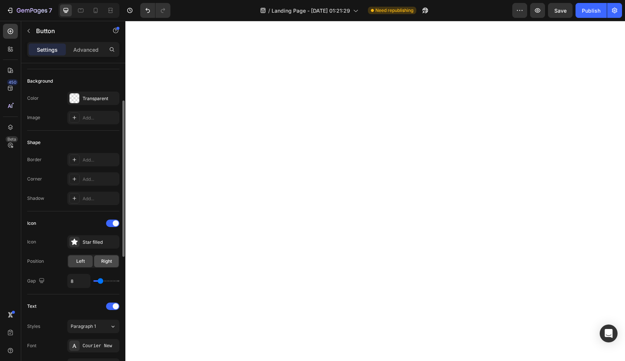
click at [112, 259] on div "Right" at bounding box center [106, 261] width 25 height 12
click at [94, 264] on div "Left Right" at bounding box center [93, 261] width 52 height 13
click at [87, 261] on div "Left" at bounding box center [80, 261] width 25 height 12
type input "9"
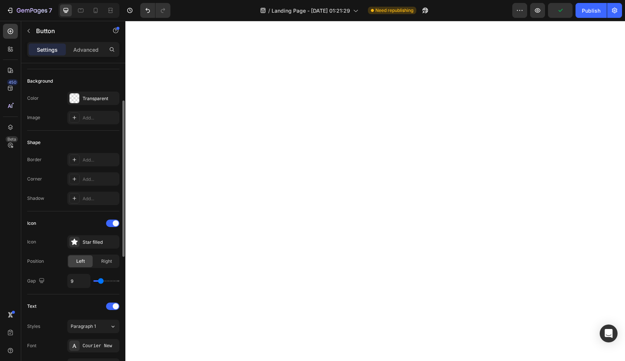
type input "8"
type input "7"
type input "6"
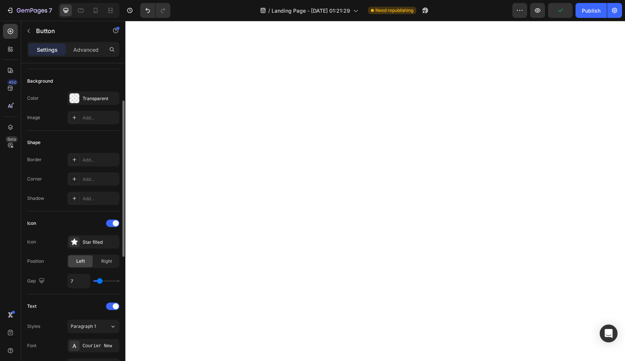
type input "6"
type input "5"
type input "3"
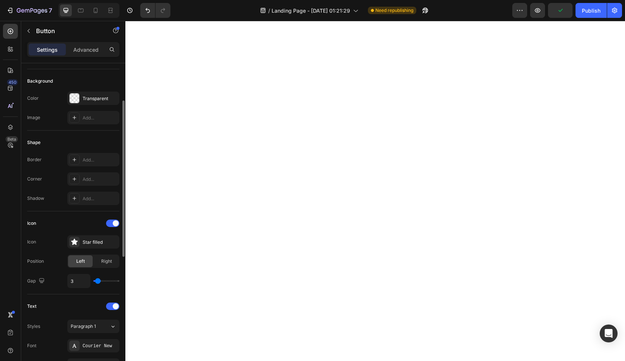
type input "2"
type input "1"
type input "0"
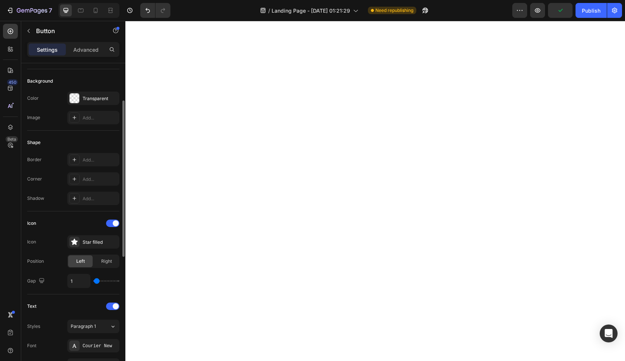
type input "0"
type input "1"
type input "2"
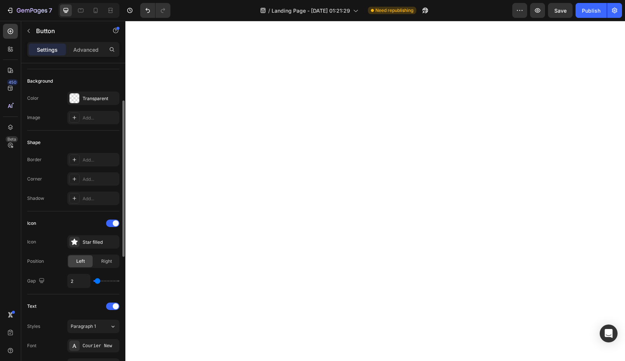
type input "3"
type input "4"
type input "5"
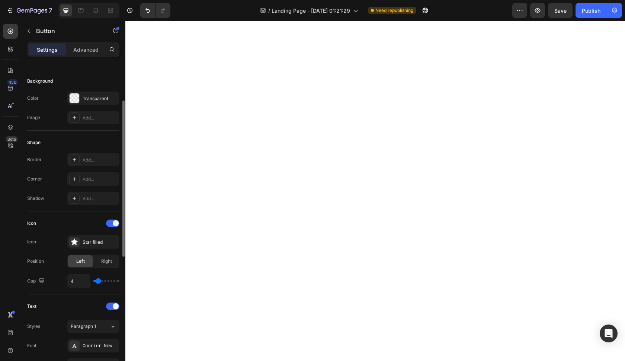
type input "5"
type input "6"
type input "7"
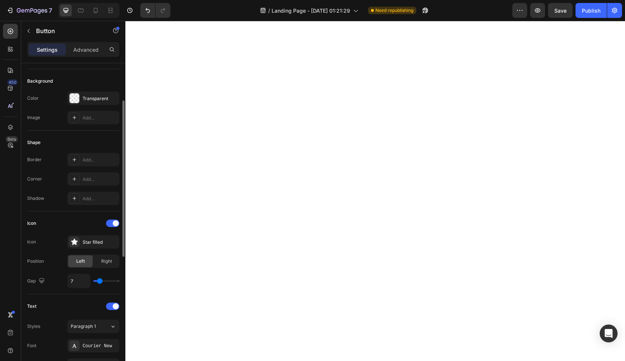
type input "8"
type input "9"
type input "10"
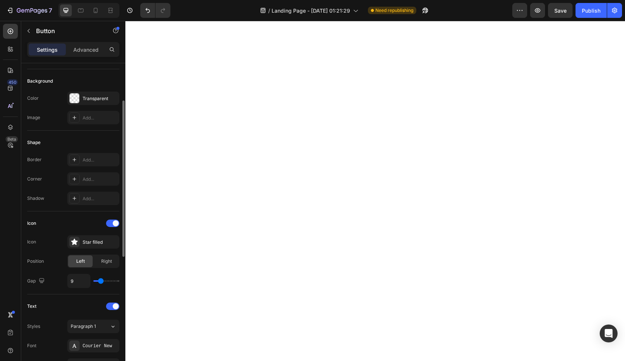
type input "10"
type input "11"
type input "12"
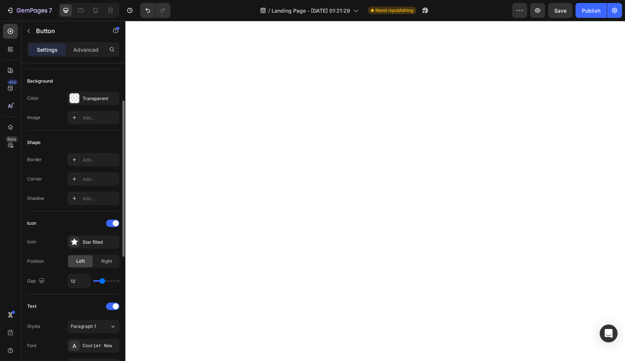
type input "13"
type input "12"
type input "11"
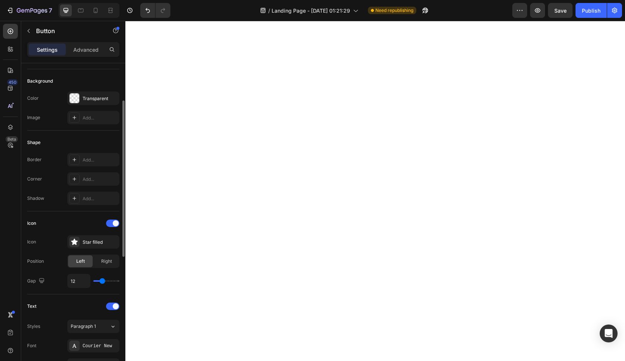
type input "11"
type input "9"
type input "7"
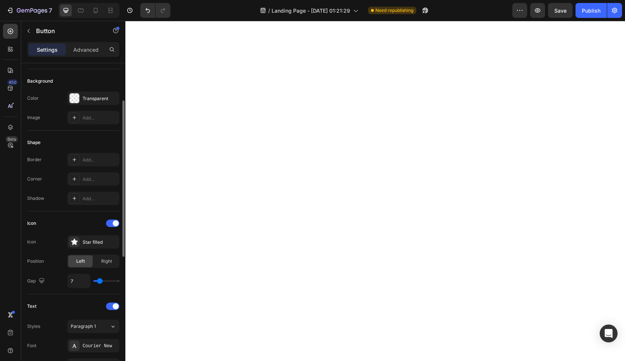
type input "5"
type input "3"
type input "1"
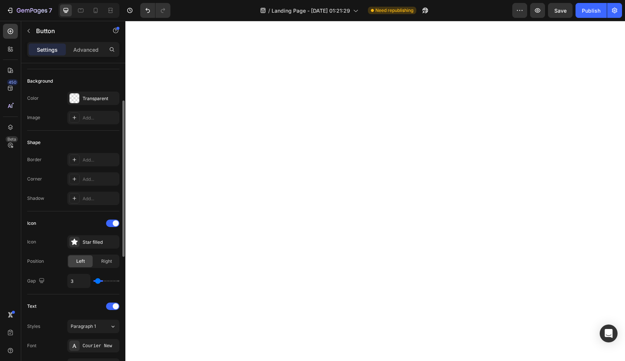
type input "1"
type input "0"
type input "1"
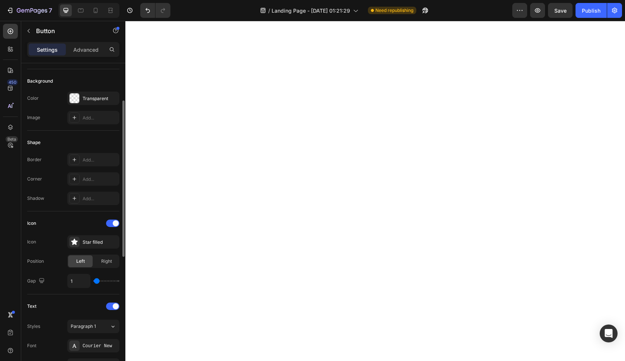
type input "2"
type input "3"
type input "4"
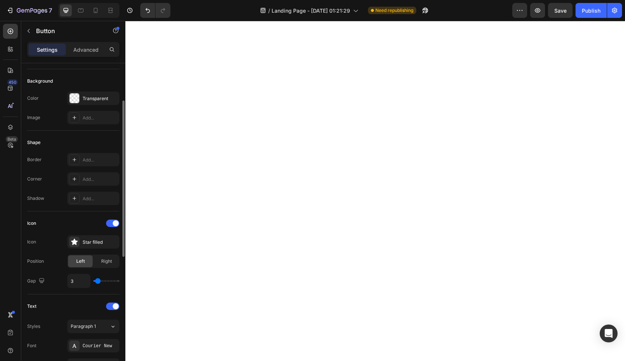
type input "4"
type input "5"
type input "4"
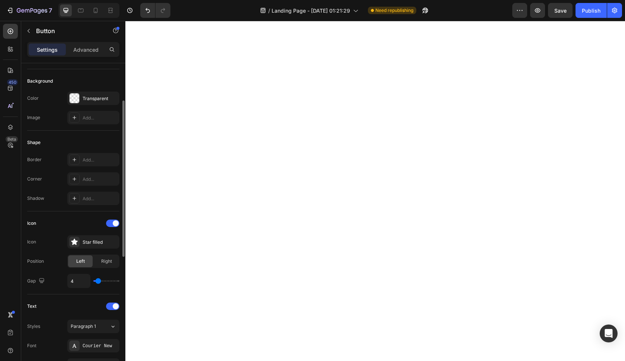
type input "3"
type input "2"
type input "0"
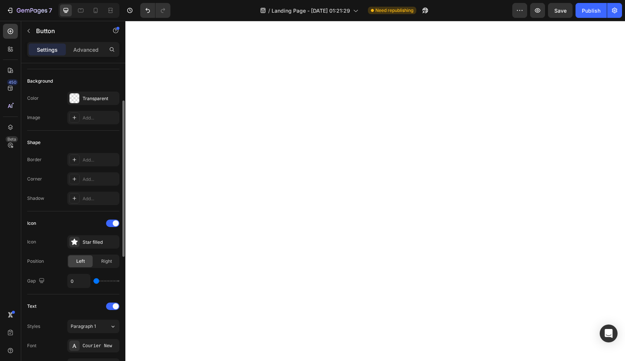
drag, startPoint x: 100, startPoint y: 282, endPoint x: 93, endPoint y: 284, distance: 7.1
type input "0"
click at [93, 284] on div "0" at bounding box center [93, 281] width 52 height 14
click at [103, 234] on div "Icon Icon Star filled Position Left Right Gap 0" at bounding box center [73, 252] width 92 height 71
click at [103, 238] on div "Star filled" at bounding box center [93, 241] width 52 height 13
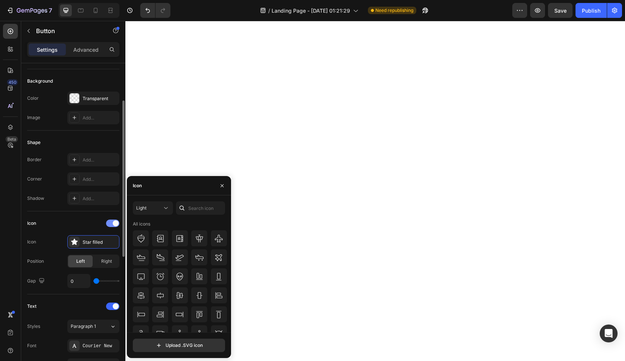
click at [116, 222] on span at bounding box center [116, 223] width 6 height 6
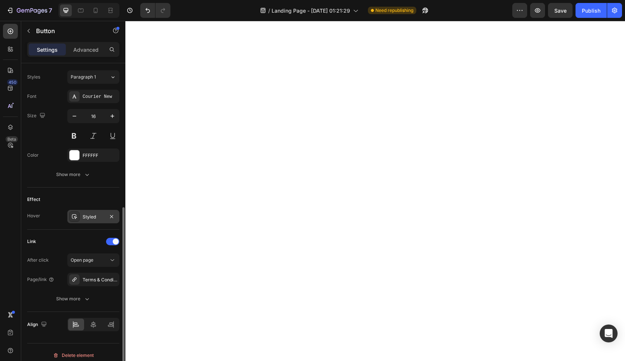
scroll to position [273, 0]
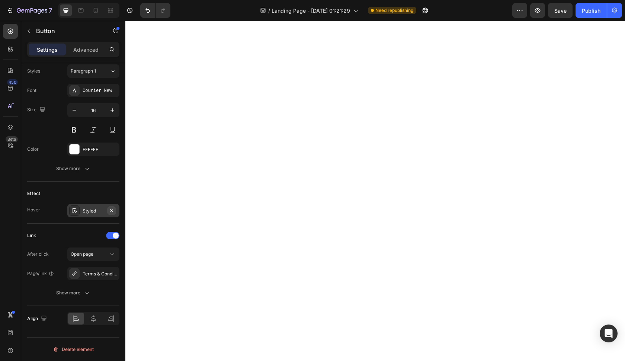
click at [115, 211] on button "button" at bounding box center [111, 210] width 9 height 9
click at [105, 146] on div "FFFFFF" at bounding box center [93, 149] width 52 height 13
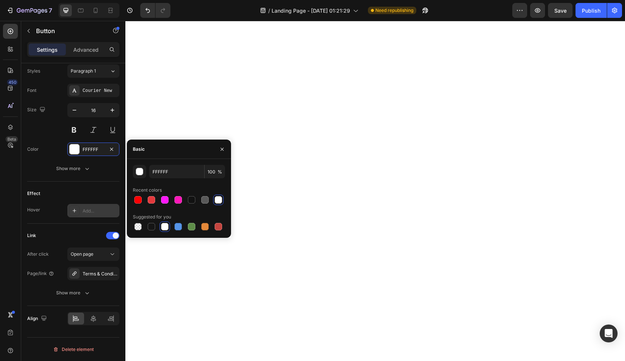
click at [150, 221] on div "Suggested for you" at bounding box center [179, 217] width 92 height 12
click at [148, 224] on div at bounding box center [151, 226] width 7 height 7
type input "151515"
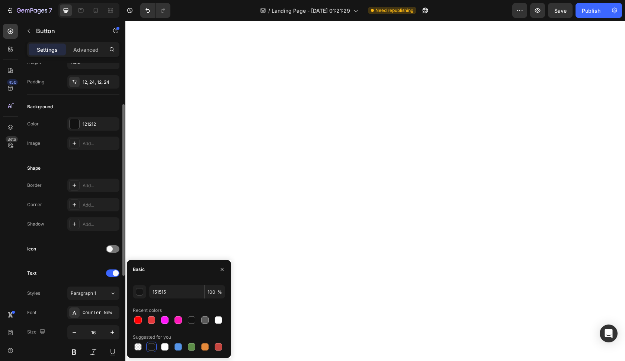
scroll to position [52, 0]
click at [79, 119] on div at bounding box center [75, 123] width 10 height 10
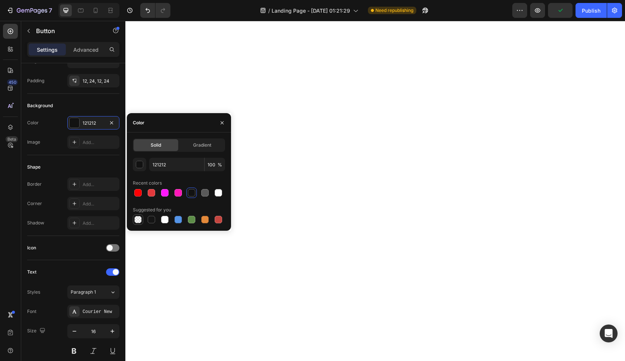
click at [140, 217] on div at bounding box center [137, 219] width 7 height 7
type input "000000"
type input "0"
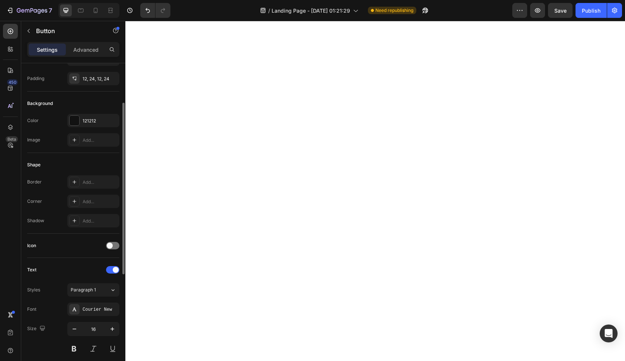
scroll to position [52, 0]
click at [76, 120] on div at bounding box center [75, 122] width 10 height 10
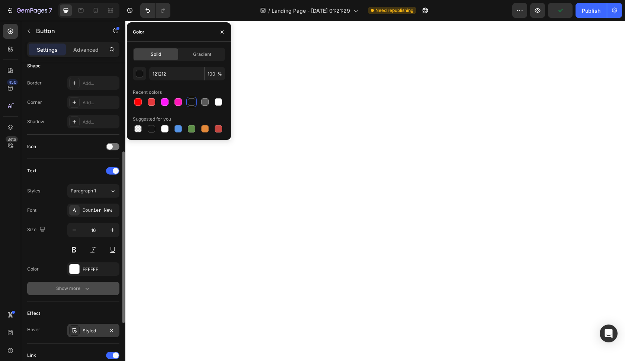
scroll to position [144, 0]
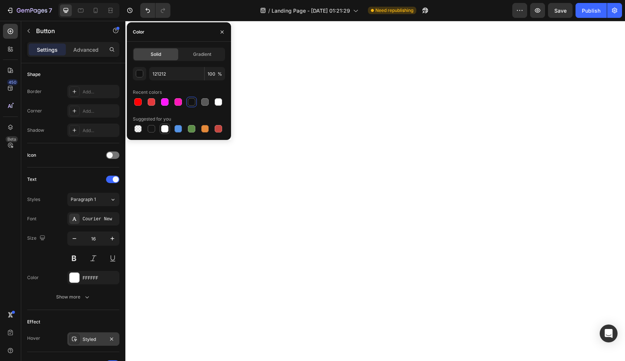
click at [161, 128] on div at bounding box center [164, 128] width 7 height 7
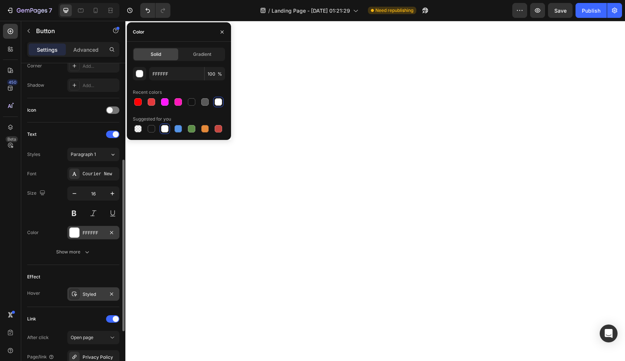
scroll to position [191, 0]
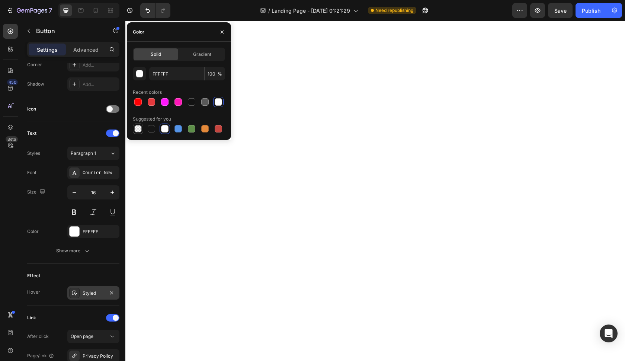
click at [141, 129] on div at bounding box center [137, 128] width 7 height 7
type input "000000"
type input "0"
click at [98, 232] on div "FFFFFF" at bounding box center [94, 232] width 22 height 7
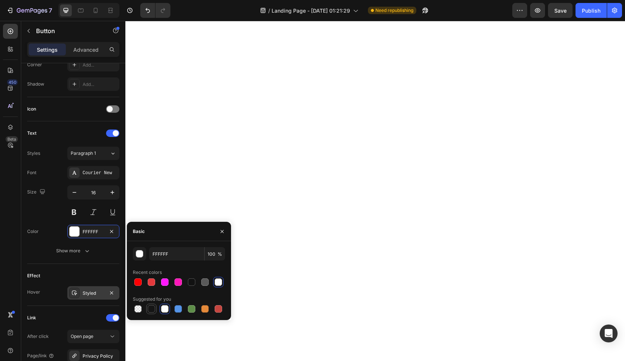
click at [155, 307] on div at bounding box center [151, 308] width 9 height 9
type input "151515"
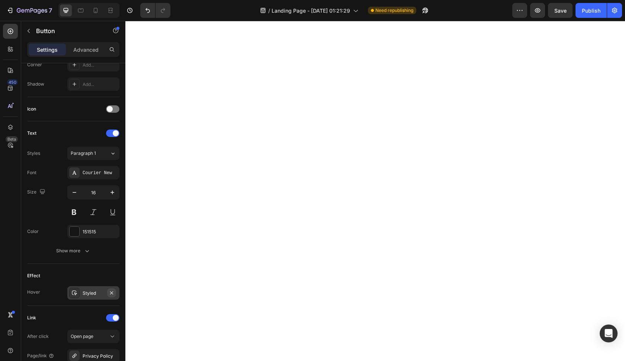
click at [112, 294] on icon "button" at bounding box center [112, 293] width 6 height 6
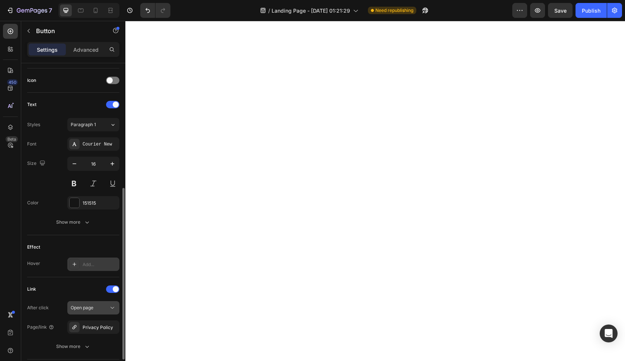
scroll to position [228, 0]
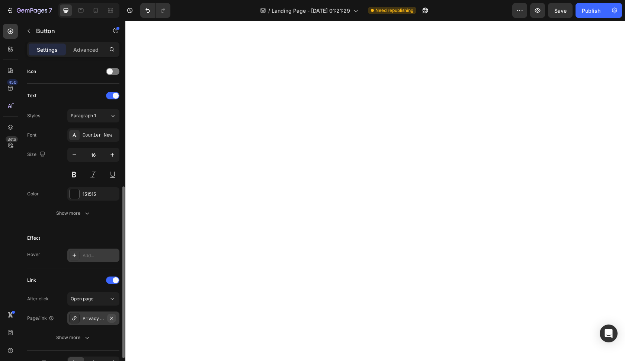
click at [108, 318] on button "button" at bounding box center [111, 318] width 9 height 9
click at [104, 319] on div "Add..." at bounding box center [100, 318] width 35 height 7
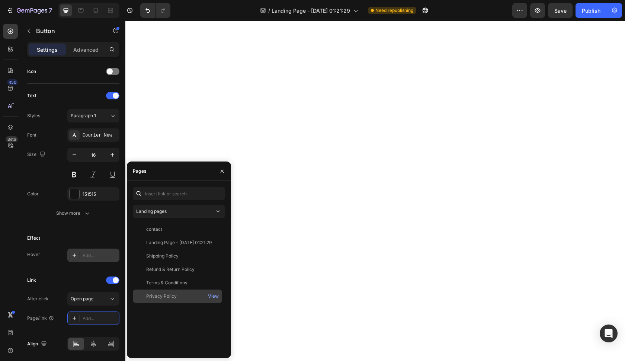
click at [142, 299] on div at bounding box center [141, 296] width 10 height 7
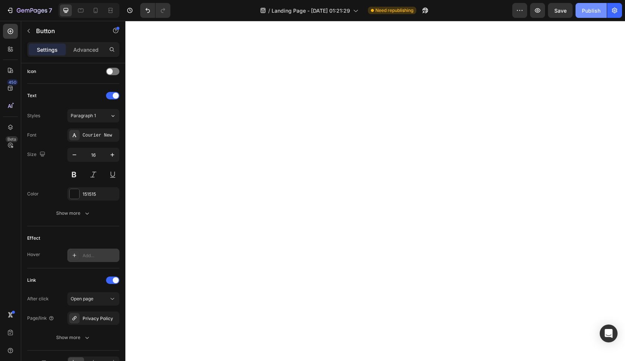
click at [589, 7] on div "Publish" at bounding box center [591, 11] width 19 height 8
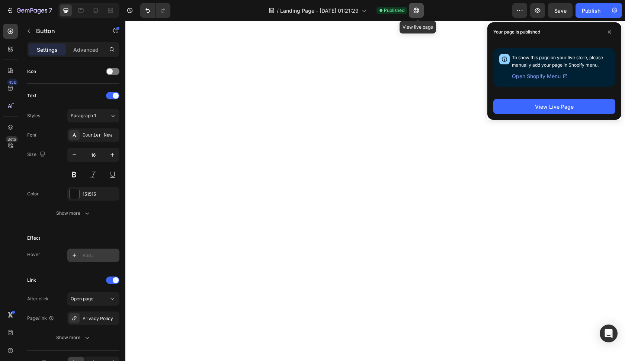
click at [415, 9] on icon "button" at bounding box center [416, 10] width 7 height 7
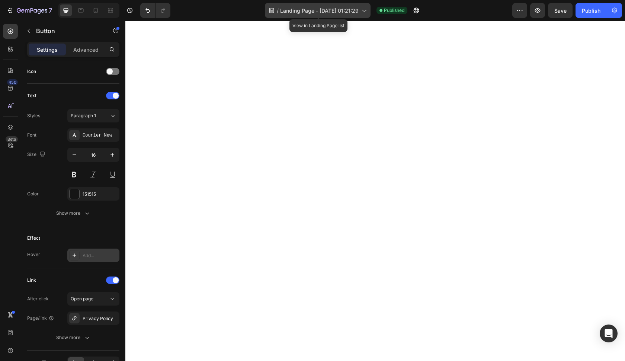
click at [298, 8] on span "Landing Page - [DATE] 01:21:29" at bounding box center [319, 11] width 79 height 8
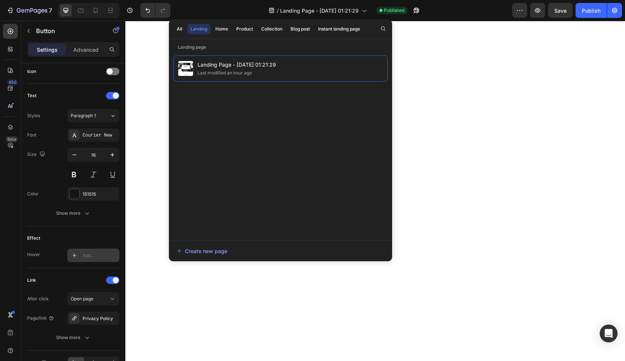
click at [173, 74] on div "Landing Page - [DATE] 01:21:29 Last modified an hour ago" at bounding box center [280, 144] width 223 height 186
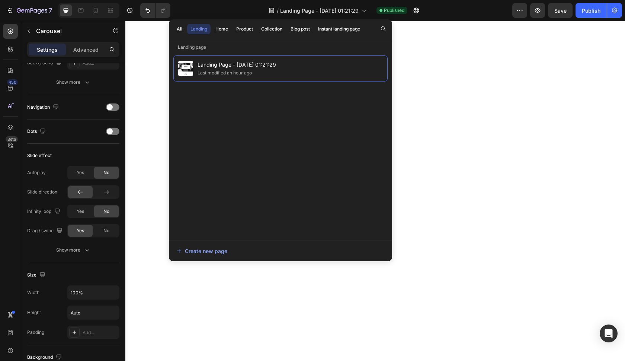
scroll to position [0, 0]
